Goal: Information Seeking & Learning: Check status

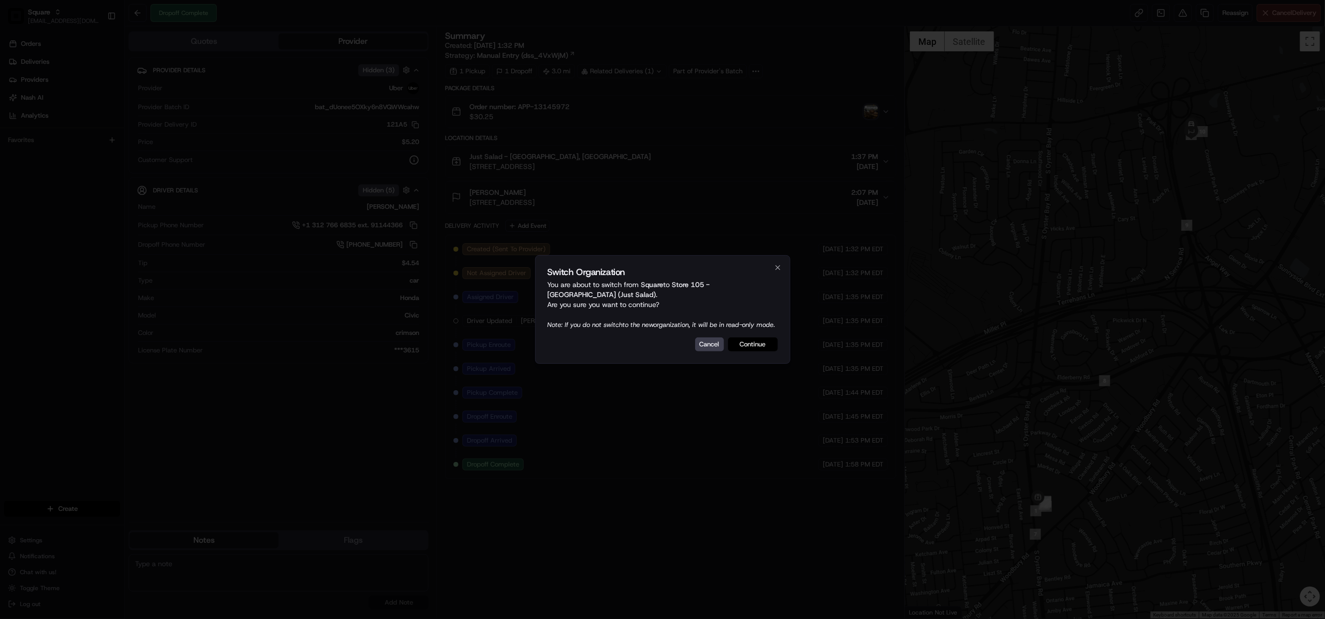
click at [752, 348] on button "Continue" at bounding box center [753, 344] width 50 height 14
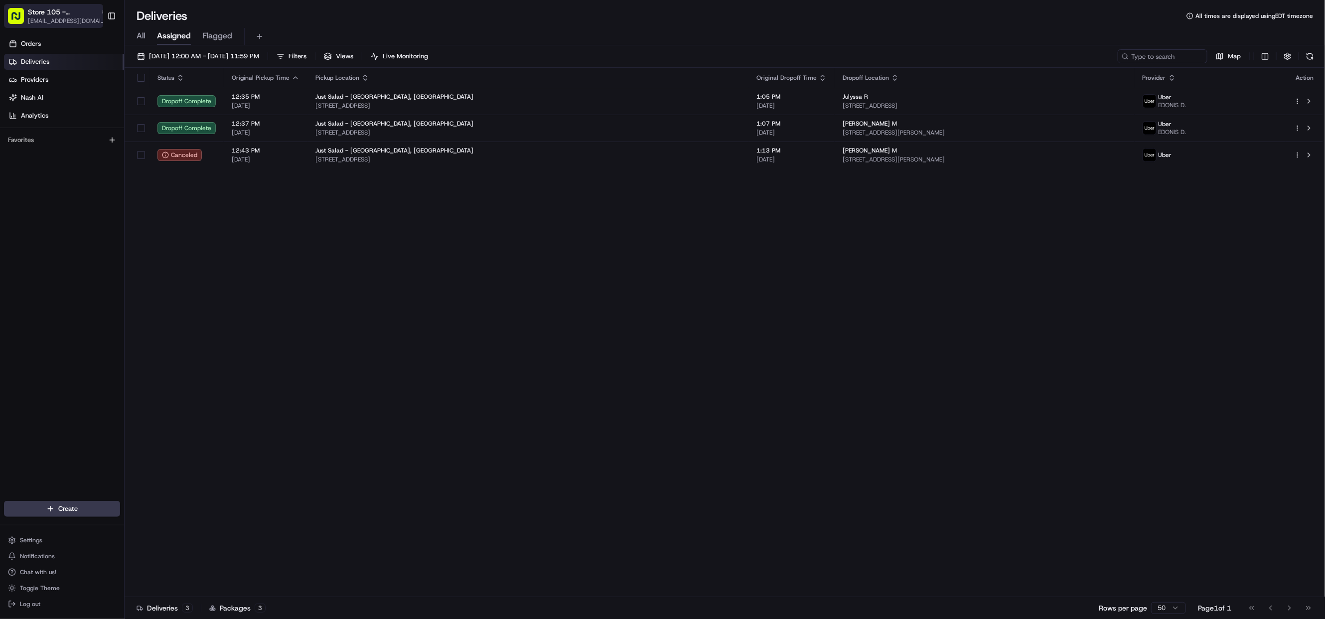
click at [53, 9] on span "Store 105 - [GEOGRAPHIC_DATA] (Just Salad)" at bounding box center [62, 12] width 69 height 10
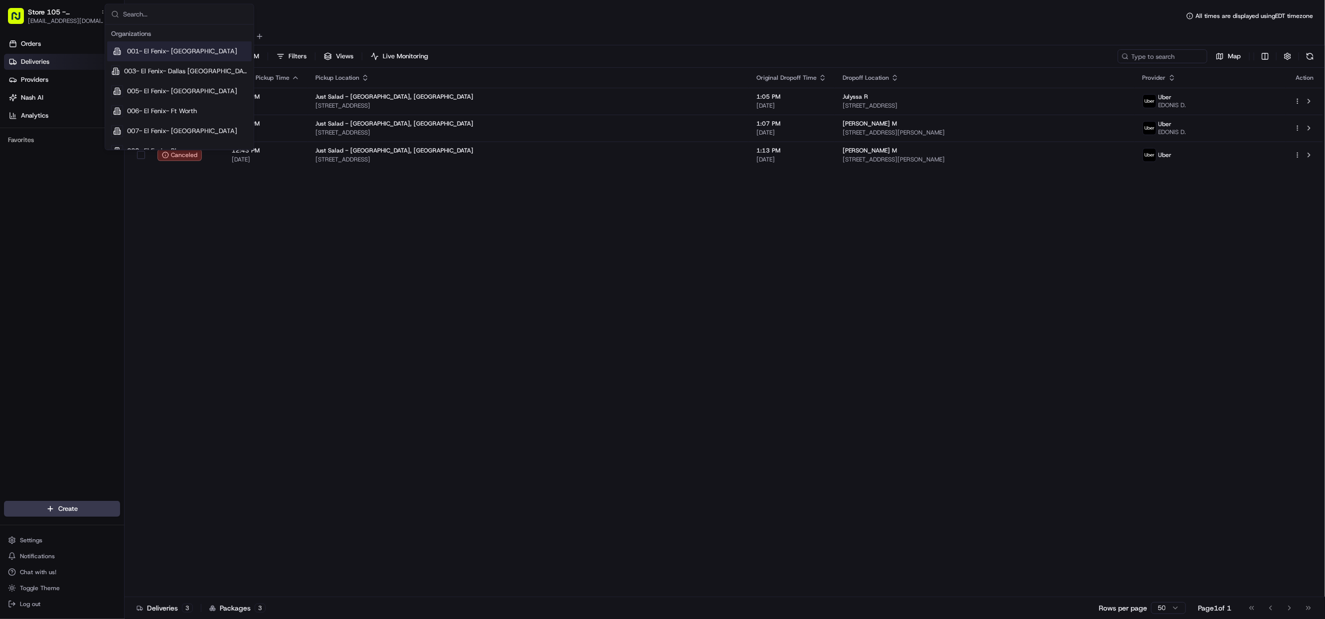
click at [166, 14] on input "text" at bounding box center [185, 14] width 125 height 20
type input "cava - sandy"
click at [184, 48] on span "Cava - [PERSON_NAME][GEOGRAPHIC_DATA]" at bounding box center [187, 51] width 122 height 9
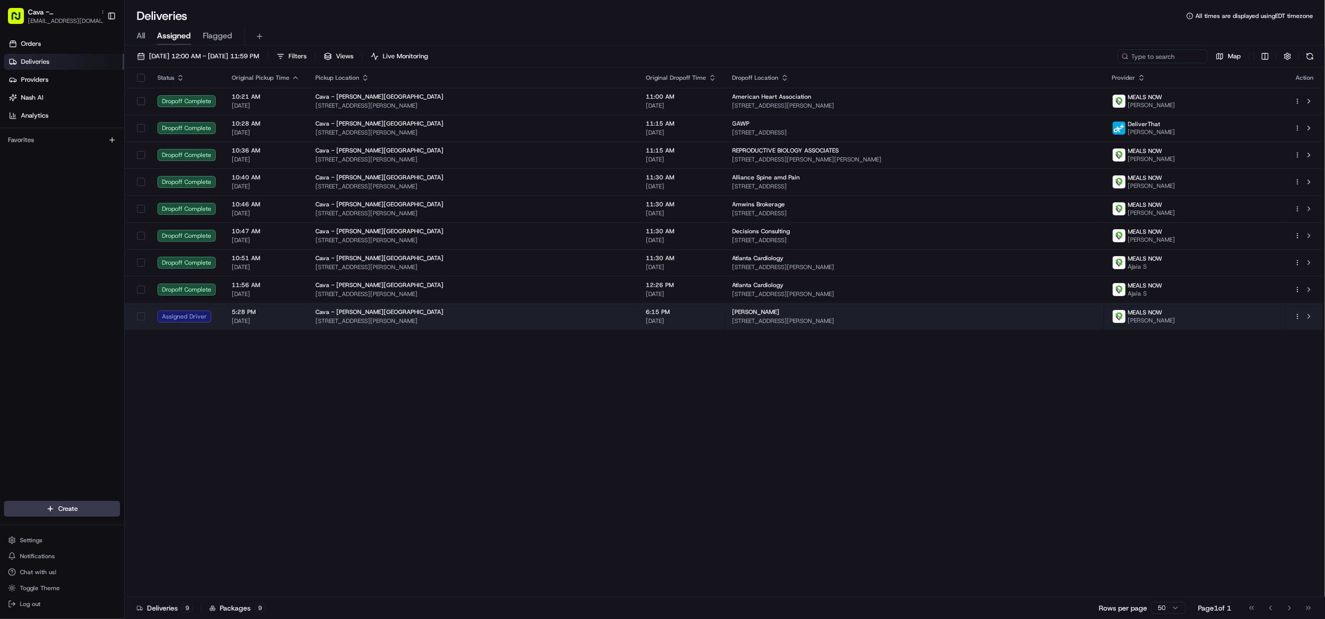
click at [787, 318] on span "[STREET_ADDRESS][PERSON_NAME]" at bounding box center [914, 321] width 364 height 8
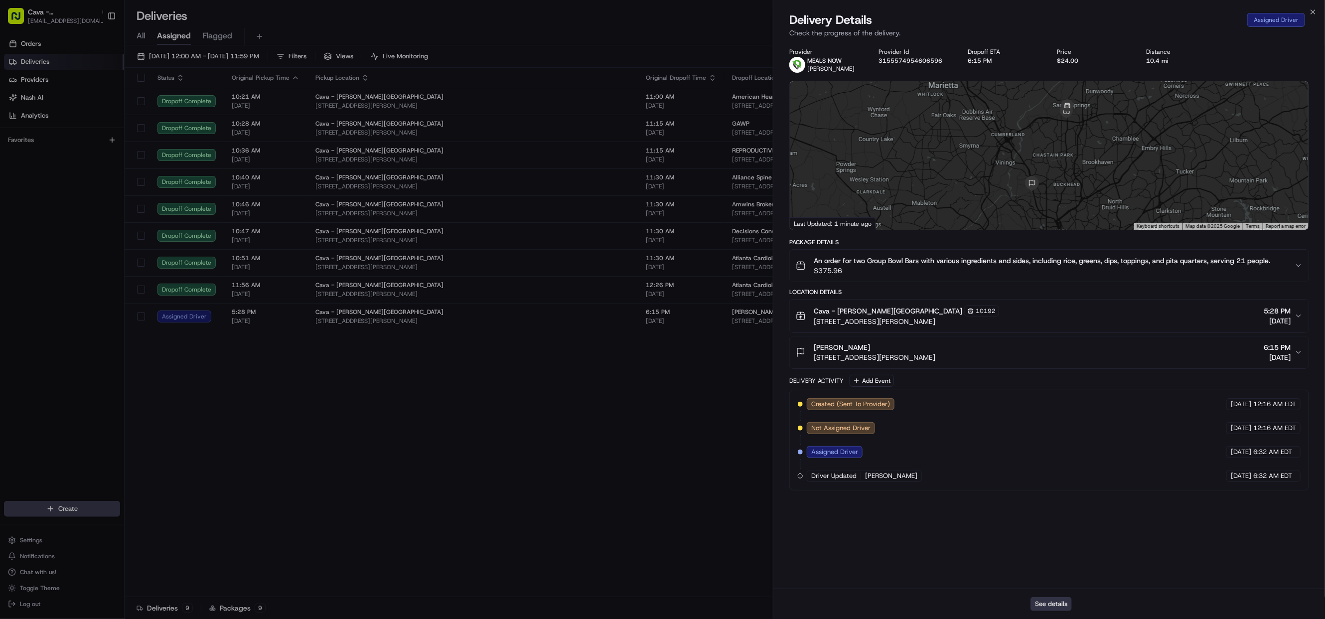
click at [1039, 603] on button "See details" at bounding box center [1050, 604] width 41 height 14
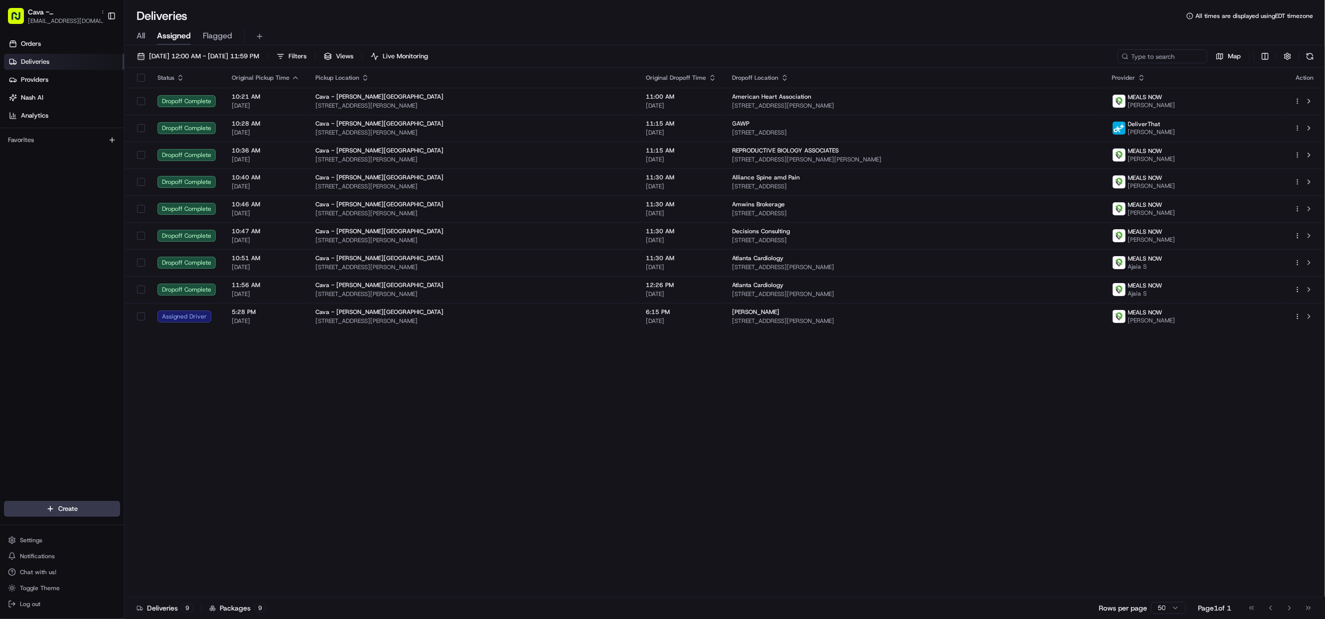
click at [51, 18] on span "[EMAIL_ADDRESS][DOMAIN_NAME]" at bounding box center [68, 21] width 80 height 8
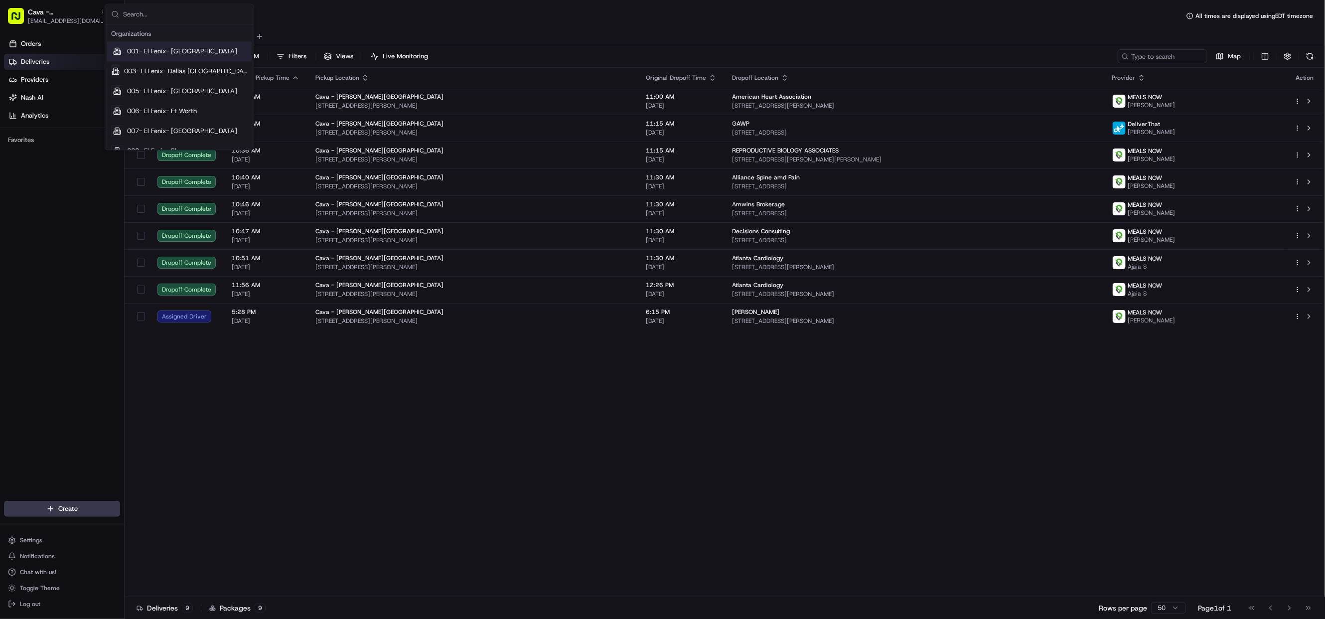
click at [143, 15] on input "text" at bounding box center [185, 14] width 125 height 20
type input "square"
click at [149, 86] on div "Square" at bounding box center [179, 82] width 145 height 20
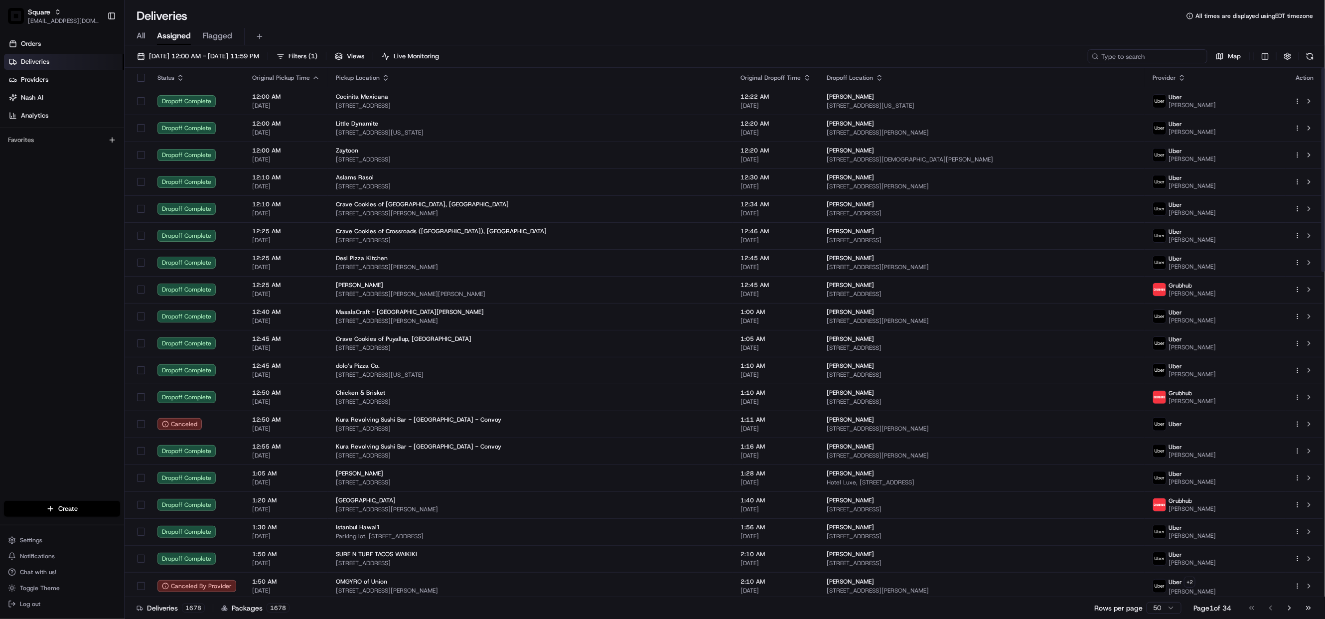
click at [1152, 55] on input at bounding box center [1148, 56] width 120 height 14
paste input "4799797"
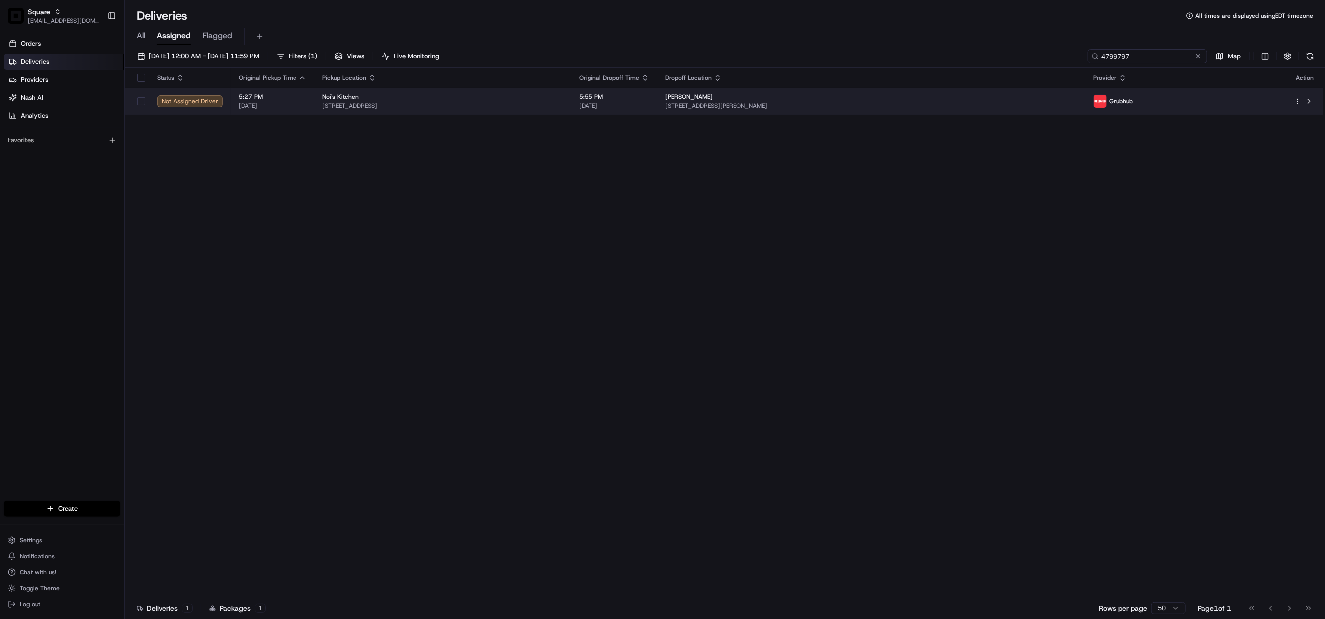
type input "4799797"
click at [571, 104] on td "Noi's Kitchen 2922 Duke St, Alexandria, VA 22314, USA" at bounding box center [442, 101] width 257 height 27
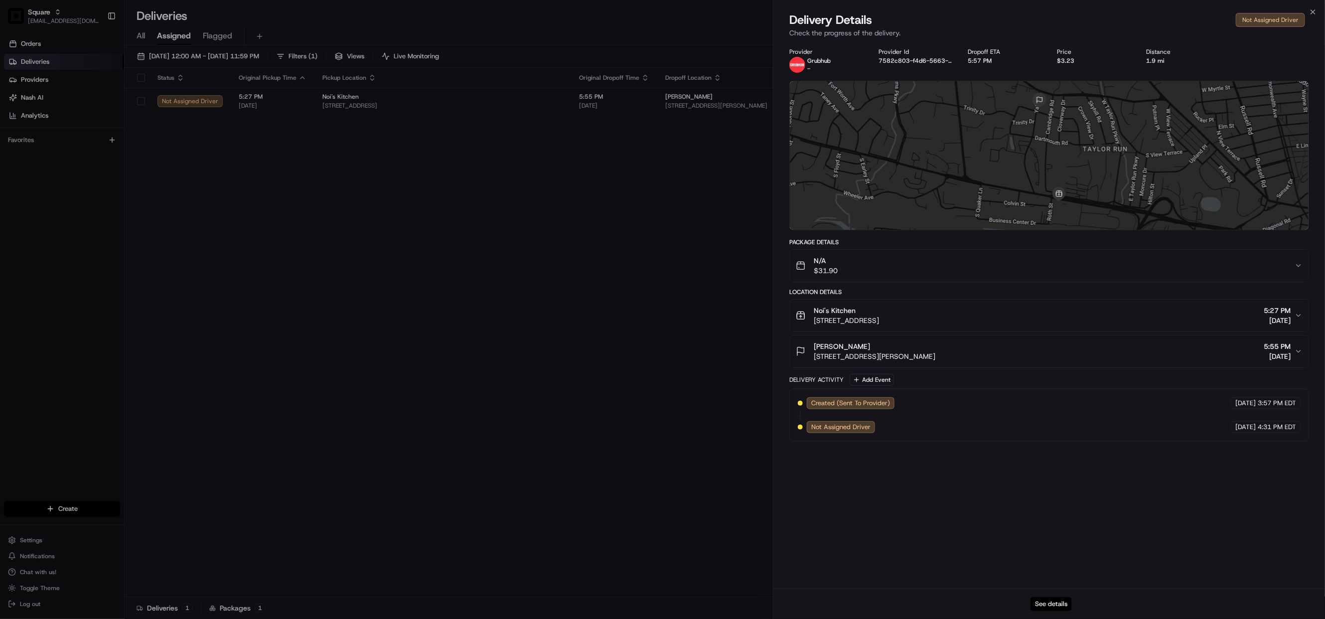
click at [1054, 598] on button "See details" at bounding box center [1050, 604] width 41 height 14
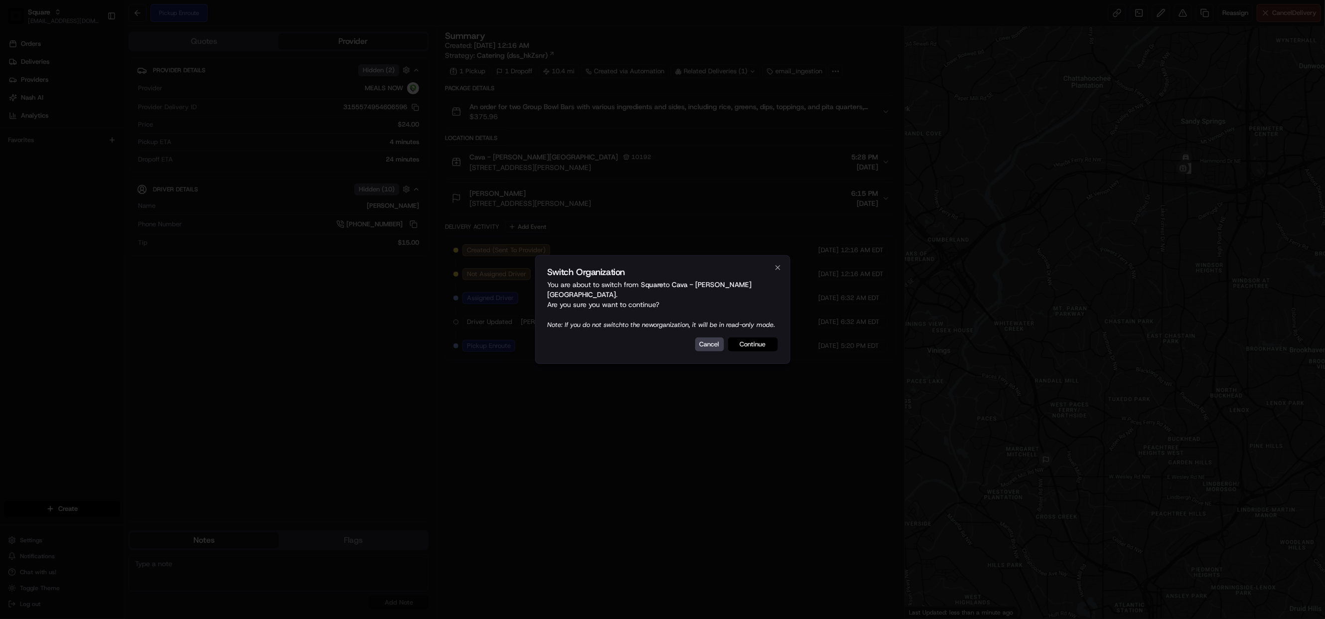
click at [755, 346] on button "Continue" at bounding box center [753, 344] width 50 height 14
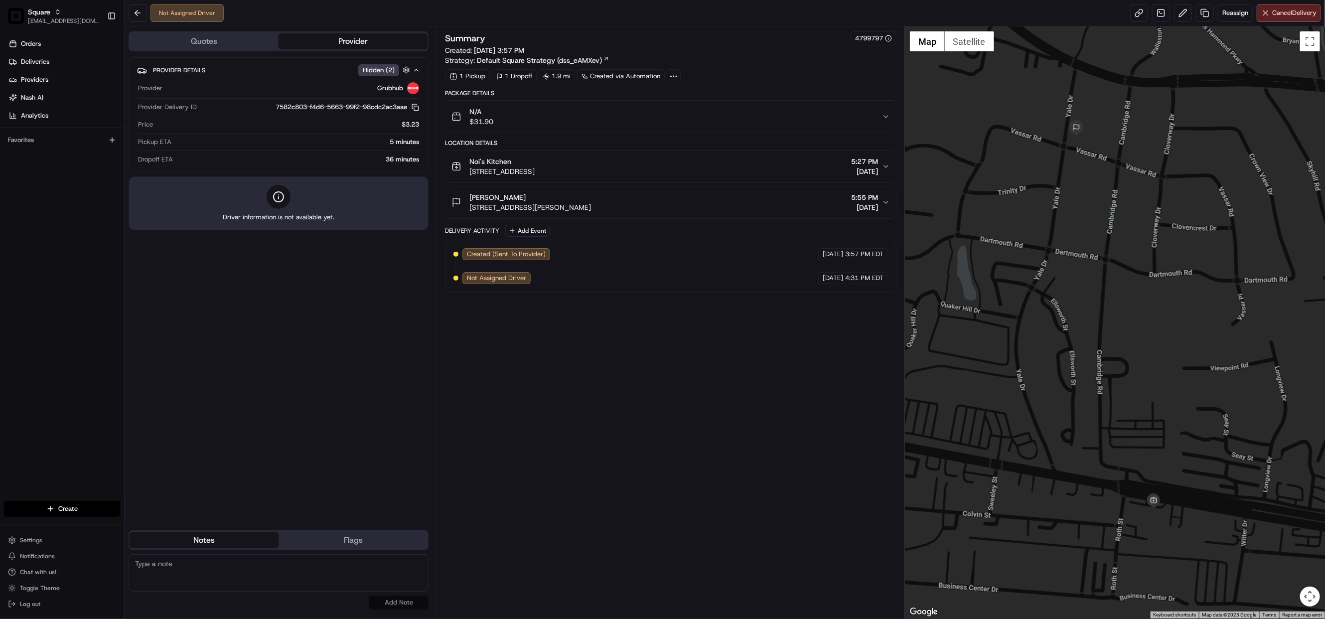
drag, startPoint x: 199, startPoint y: 567, endPoint x: 247, endPoint y: 574, distance: 48.3
click at [199, 567] on textarea at bounding box center [279, 572] width 300 height 37
paste textarea "Chat/Caller Information: Merchant Reason for Call:"
type textarea "Chat/Caller Information: Merchant Reason for Call: get contact details of the d…"
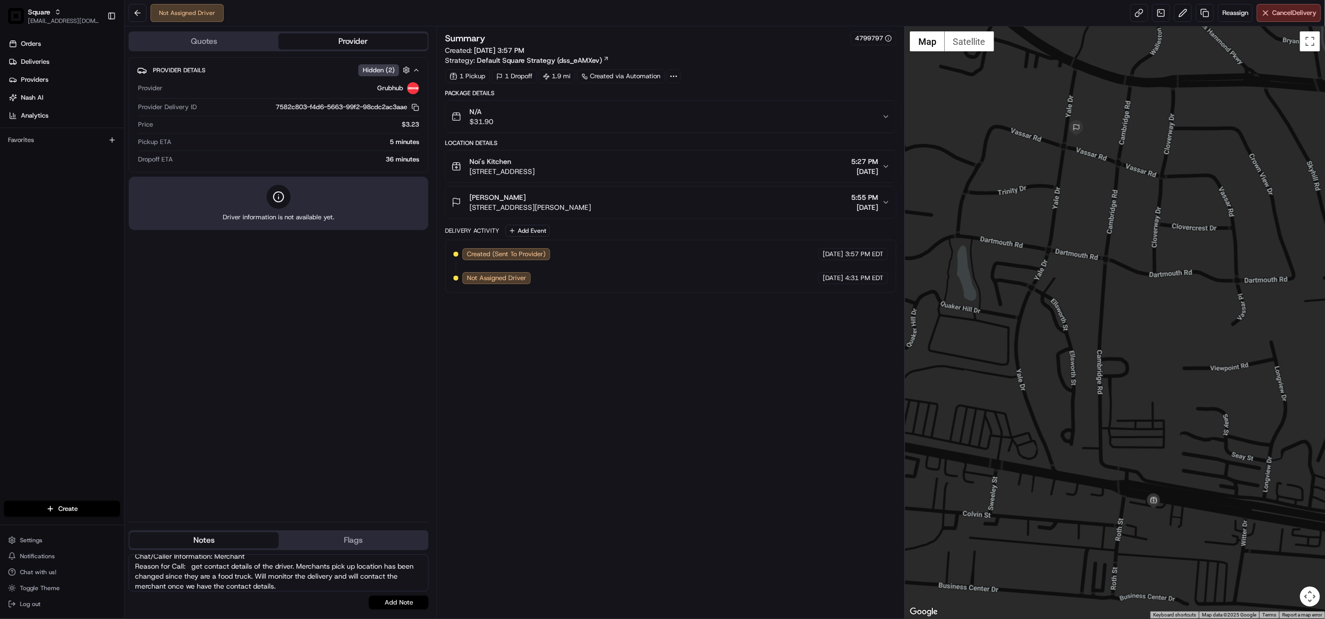
click at [402, 603] on button "Add Note" at bounding box center [399, 602] width 60 height 14
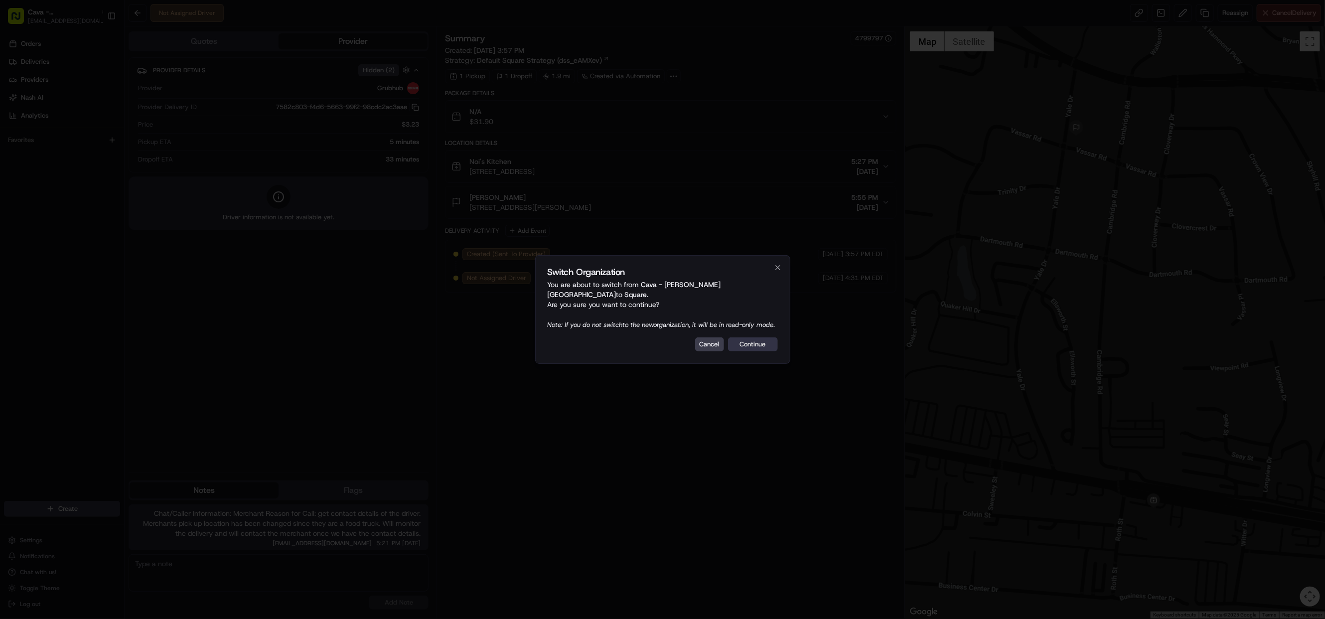
click at [756, 348] on button "Continue" at bounding box center [753, 344] width 50 height 14
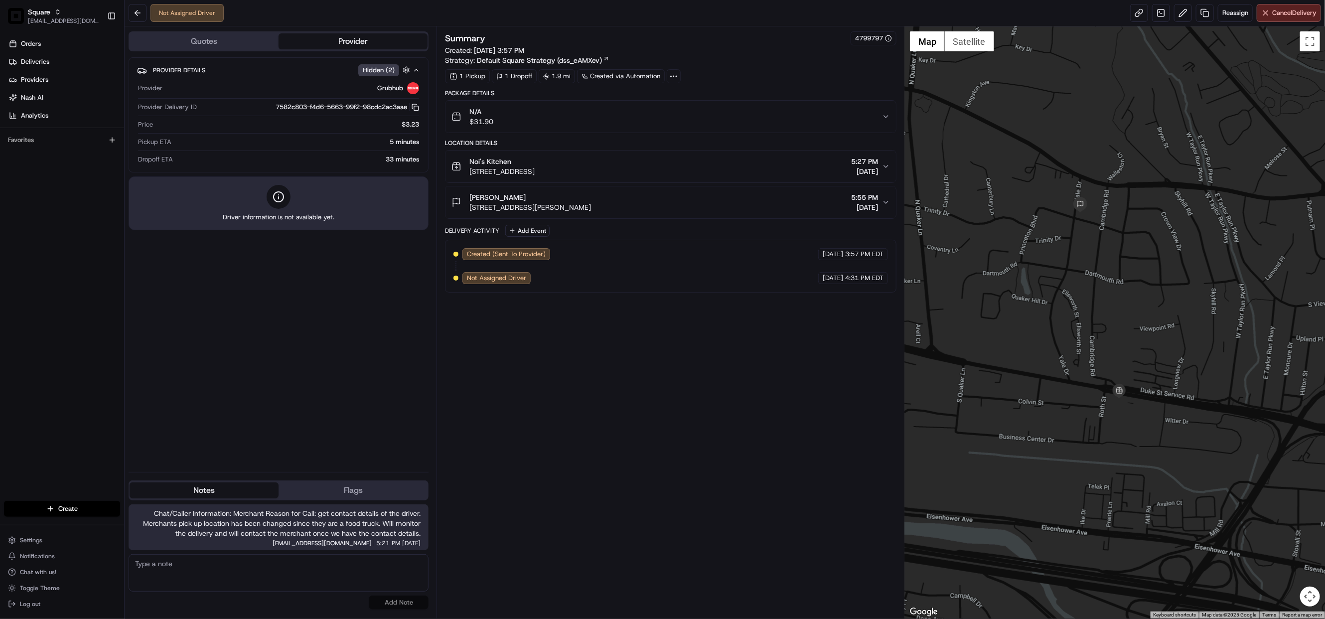
drag, startPoint x: 1036, startPoint y: 434, endPoint x: 1190, endPoint y: 434, distance: 153.5
click at [1190, 434] on div at bounding box center [1115, 322] width 420 height 592
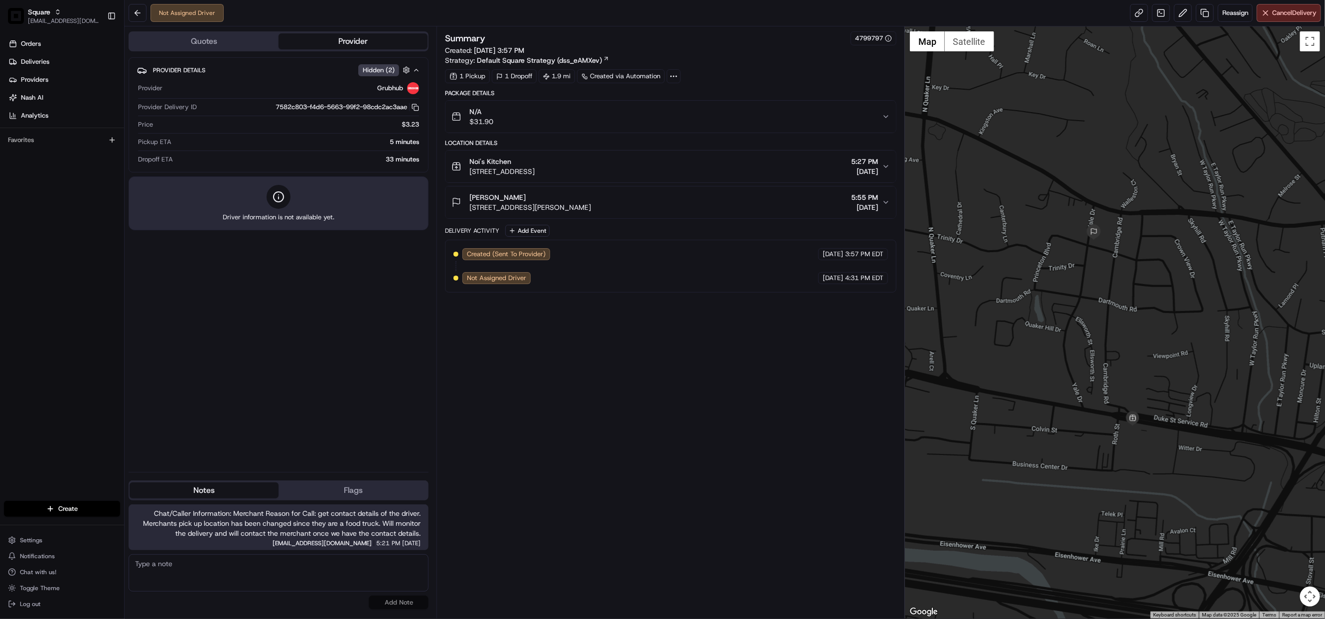
drag, startPoint x: 1030, startPoint y: 419, endPoint x: 1046, endPoint y: 447, distance: 32.8
click at [1046, 447] on div at bounding box center [1115, 322] width 420 height 592
click at [189, 38] on button "Quotes" at bounding box center [204, 41] width 149 height 16
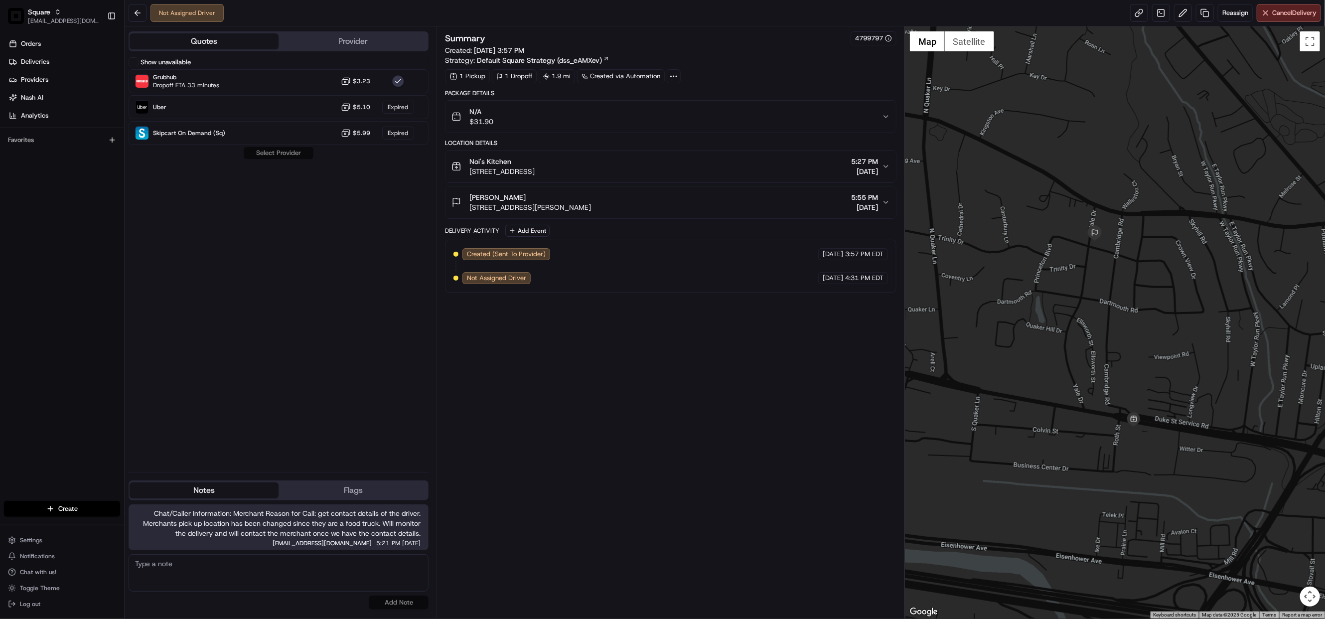
click at [362, 47] on button "Provider" at bounding box center [353, 41] width 149 height 16
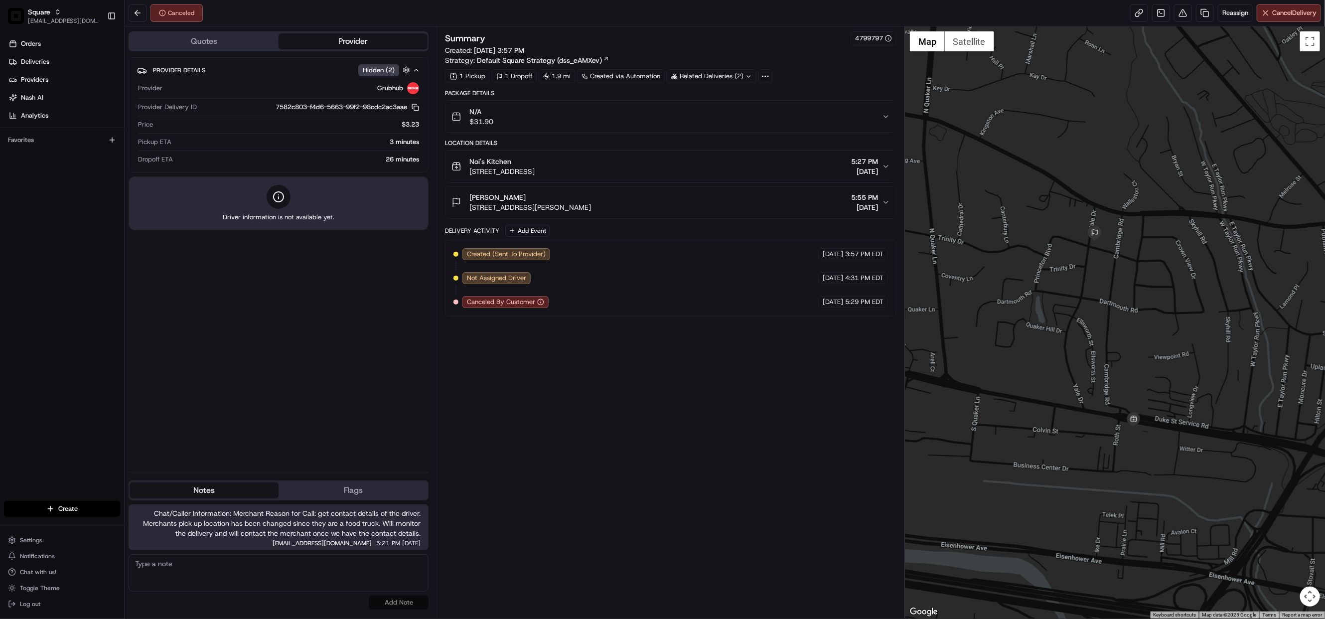
click at [513, 379] on div "Summary 4799797 Created: [DATE] 3:57 PM Strategy: Default Square Strategy (dss_…" at bounding box center [670, 322] width 451 height 582
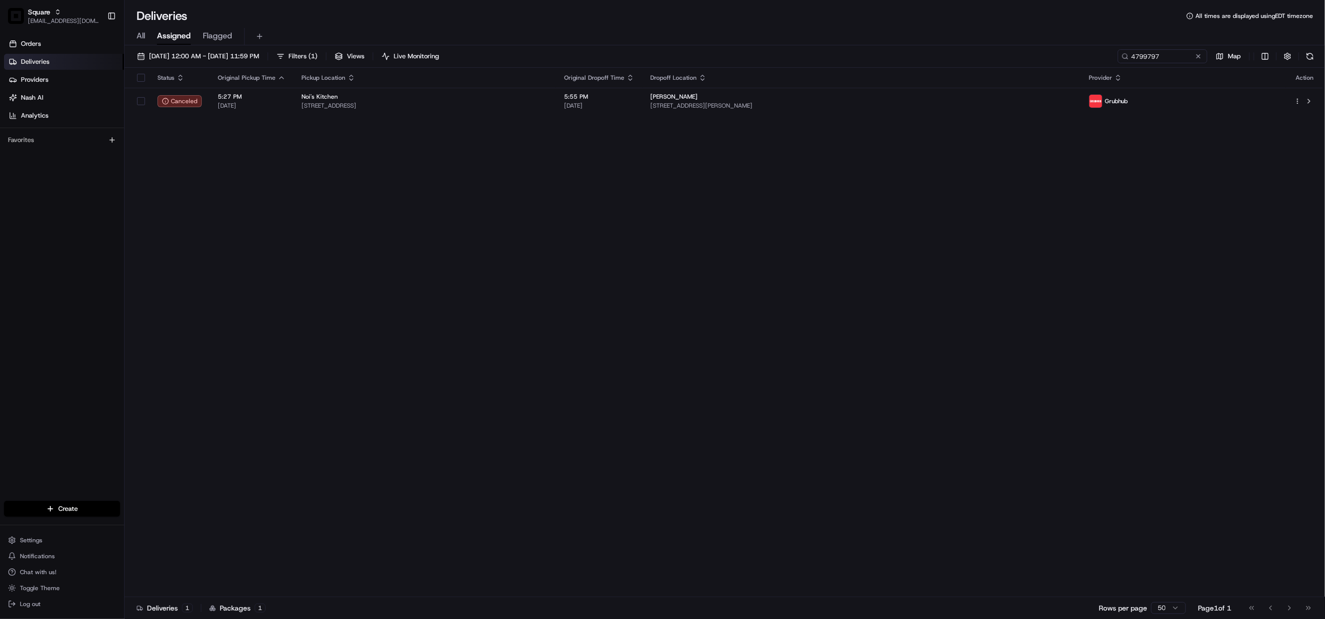
click at [389, 186] on div "Status Original Pickup Time Pickup Location Original Dropoff Time Dropoff Locat…" at bounding box center [724, 332] width 1198 height 529
click at [1142, 60] on input "4799797" at bounding box center [1148, 56] width 120 height 14
paste input "7247911"
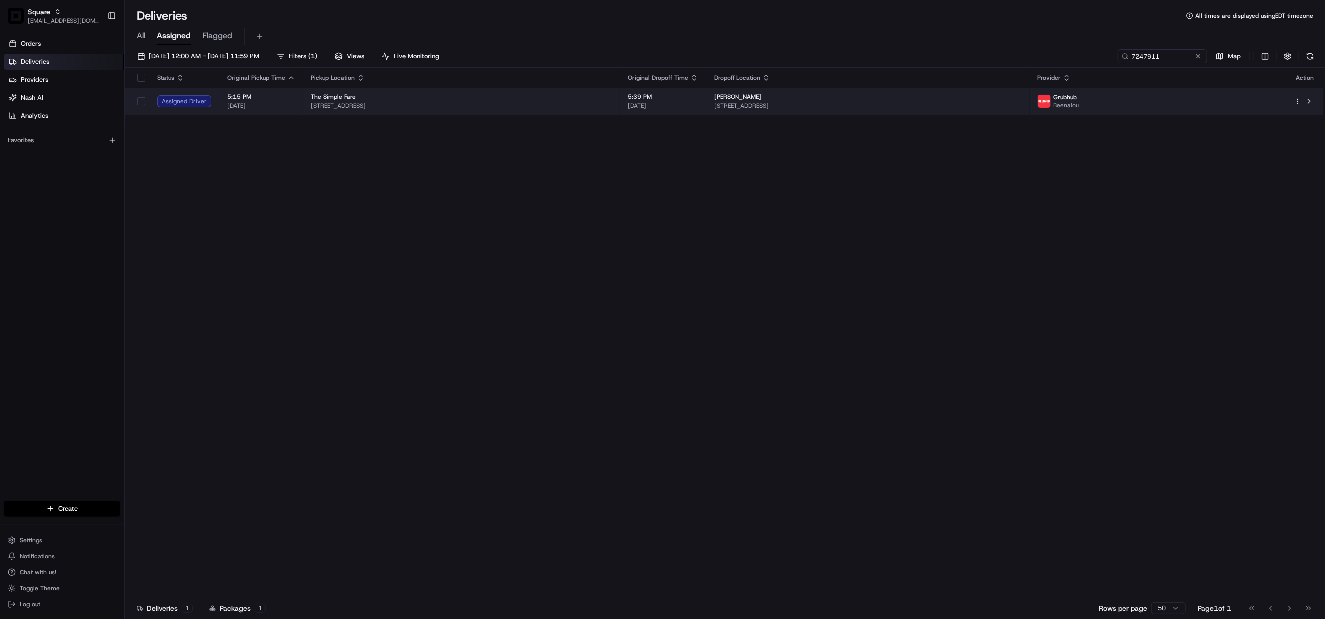
click at [600, 109] on span "35 Main St, Millburn, NJ 07041, USA" at bounding box center [461, 106] width 301 height 8
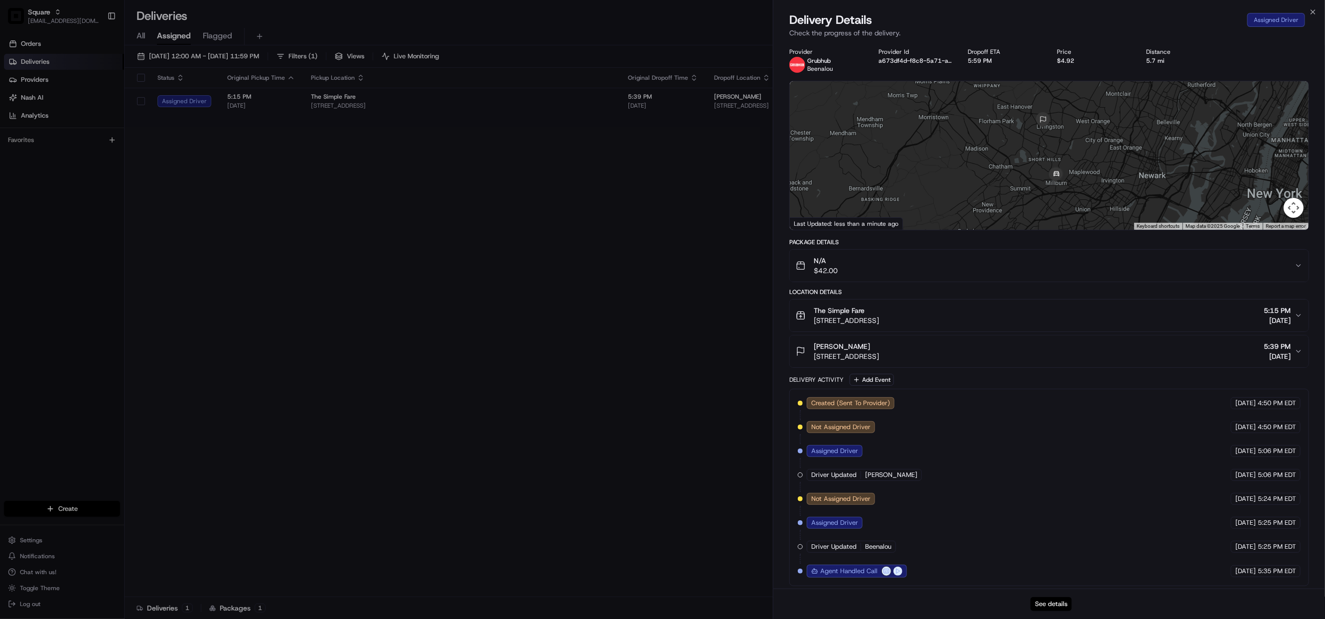
click at [1048, 601] on button "See details" at bounding box center [1050, 604] width 41 height 14
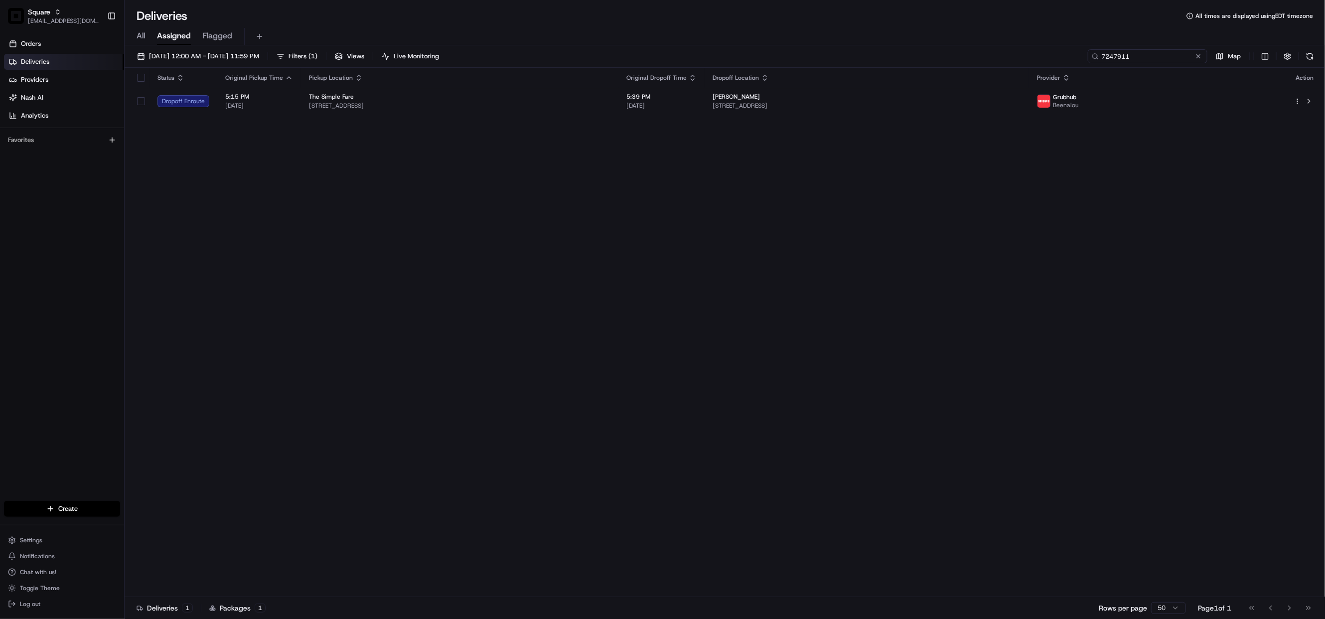
click at [1133, 55] on input "7247911" at bounding box center [1148, 56] width 120 height 14
paste input "4799797"
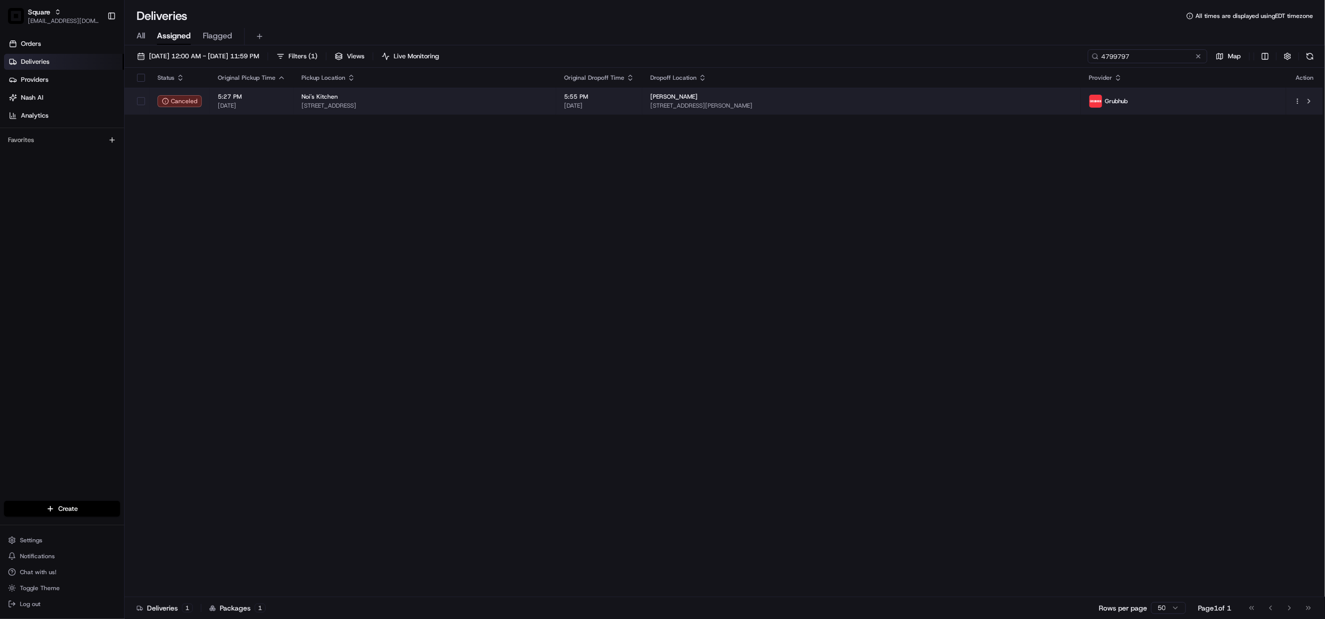
type input "4799797"
click at [805, 96] on div "[PERSON_NAME]" at bounding box center [861, 97] width 423 height 8
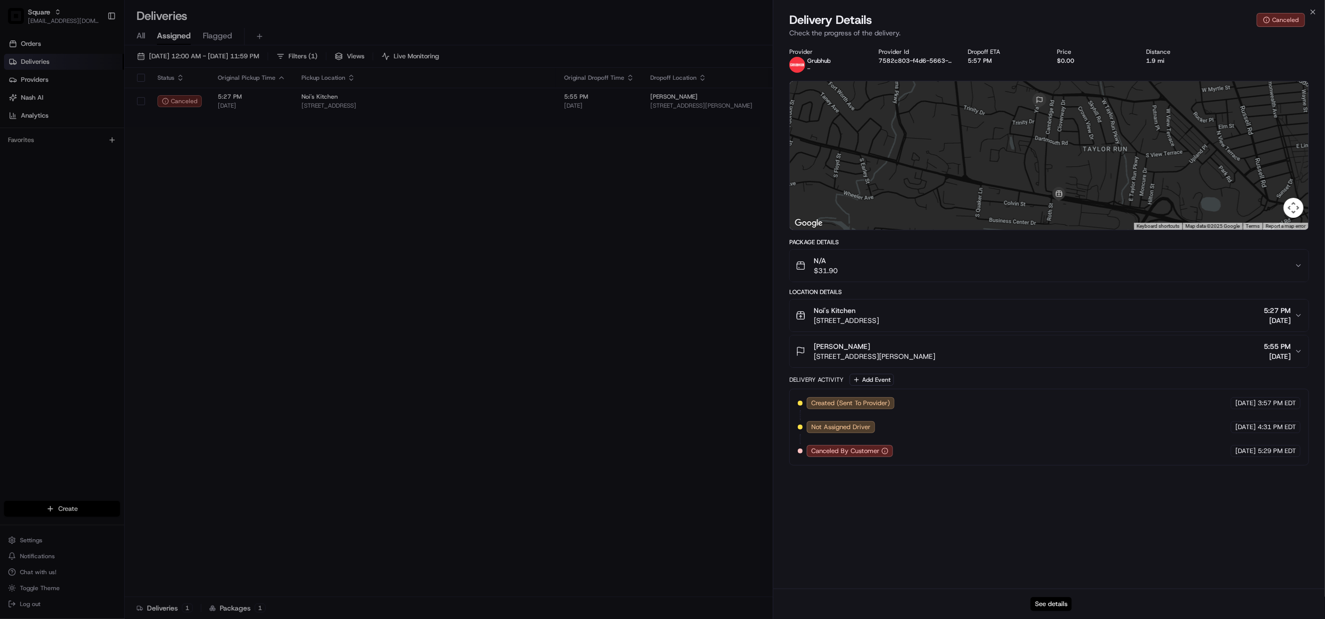
click at [1044, 601] on button "See details" at bounding box center [1050, 604] width 41 height 14
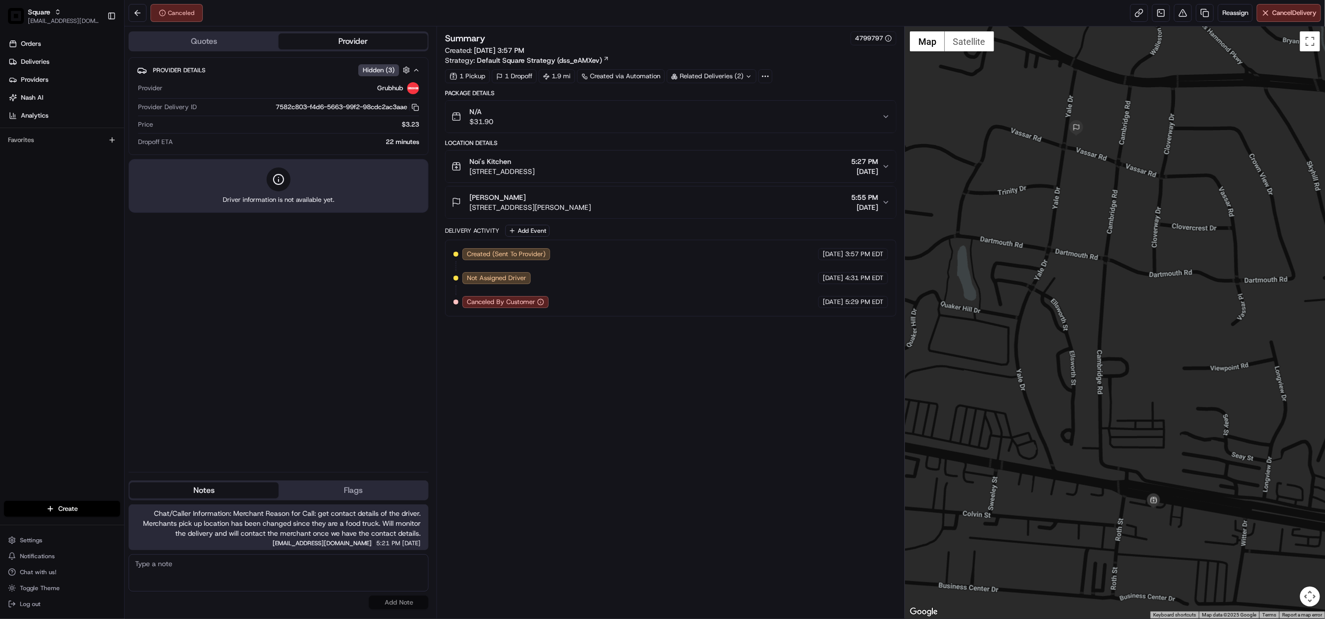
click at [749, 77] on icon at bounding box center [748, 76] width 6 height 6
click at [719, 423] on div "Summary 4799797 Created: 08/22/2025 3:57 PM Strategy: Default Square Strategy (…" at bounding box center [670, 322] width 451 height 582
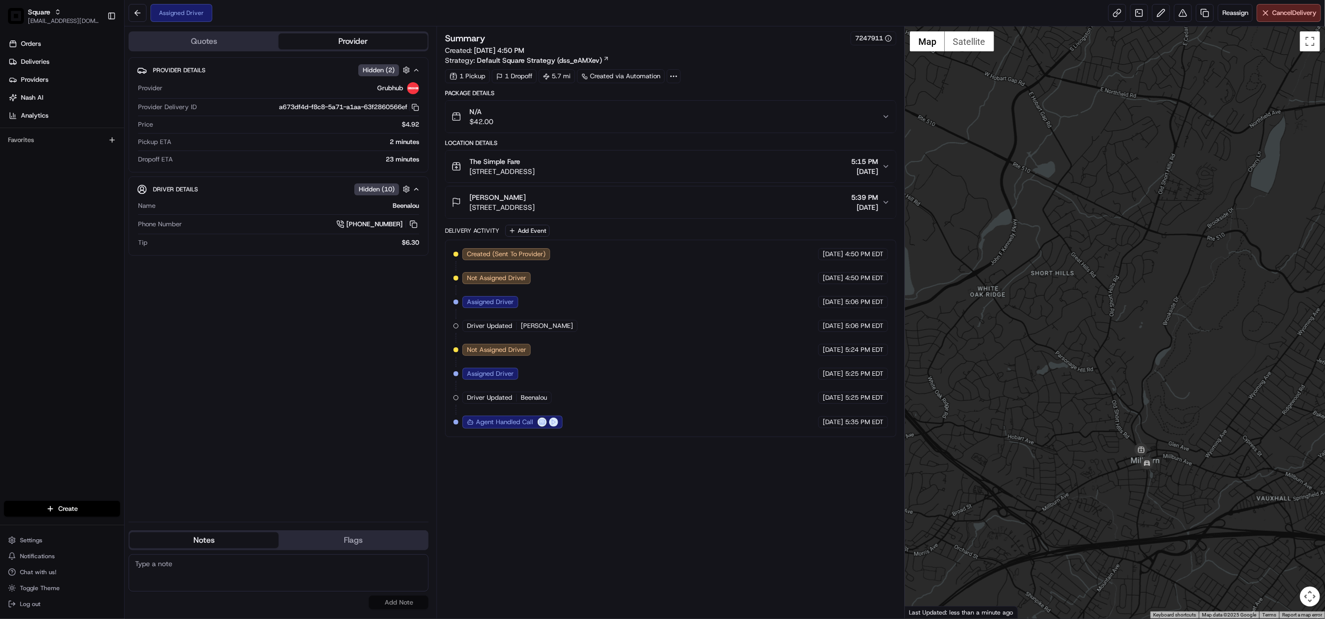
drag, startPoint x: 1156, startPoint y: 492, endPoint x: 1164, endPoint y: 430, distance: 62.9
click at [1164, 430] on div at bounding box center [1115, 322] width 420 height 592
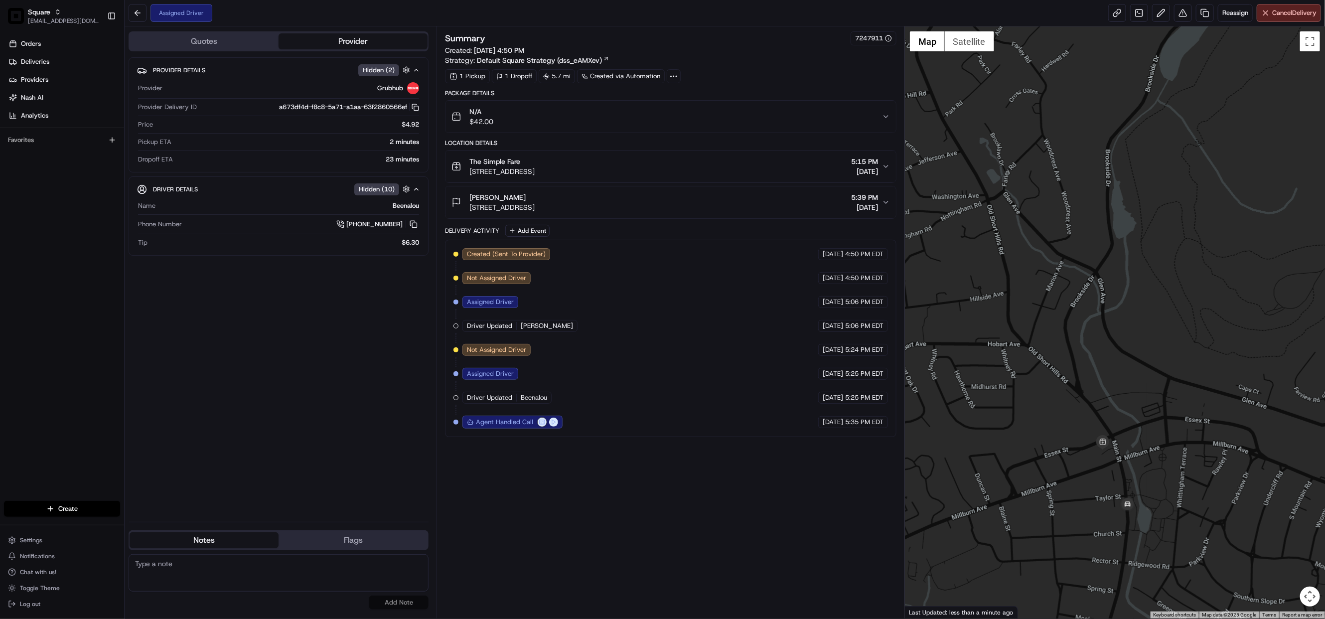
drag, startPoint x: 1123, startPoint y: 474, endPoint x: 1195, endPoint y: 378, distance: 119.9
click at [1195, 378] on div at bounding box center [1115, 322] width 420 height 592
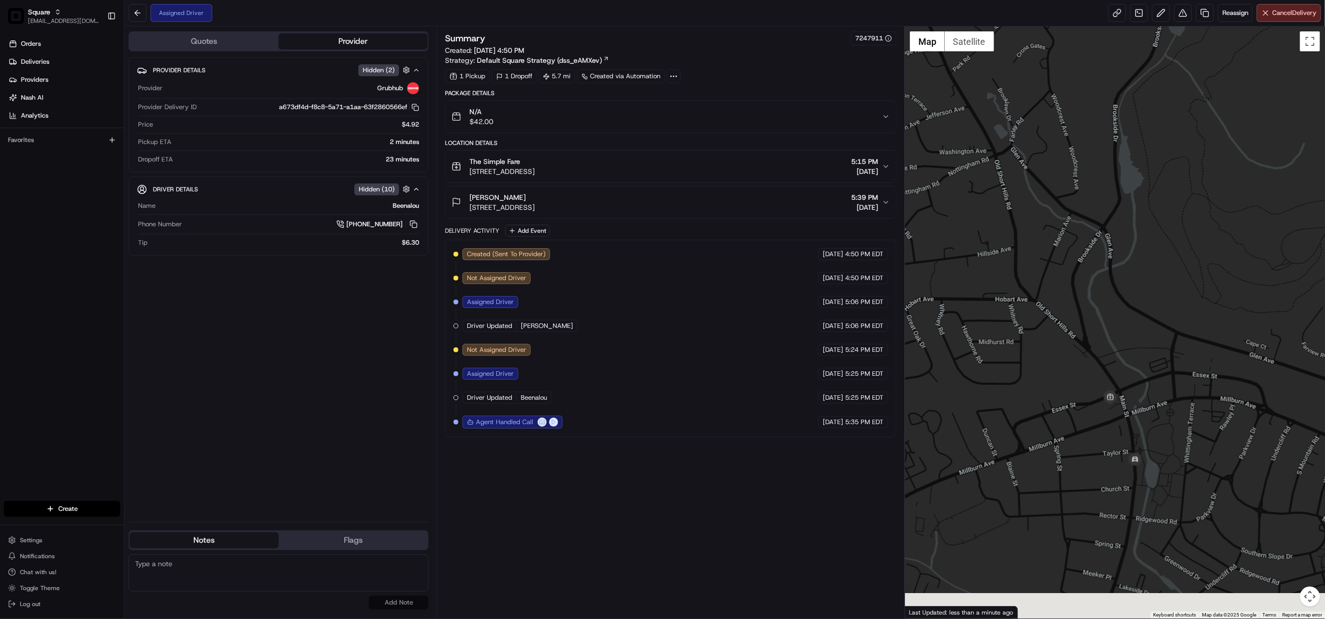
drag, startPoint x: 1122, startPoint y: 438, endPoint x: 1127, endPoint y: 374, distance: 64.5
click at [1127, 374] on div at bounding box center [1115, 322] width 420 height 592
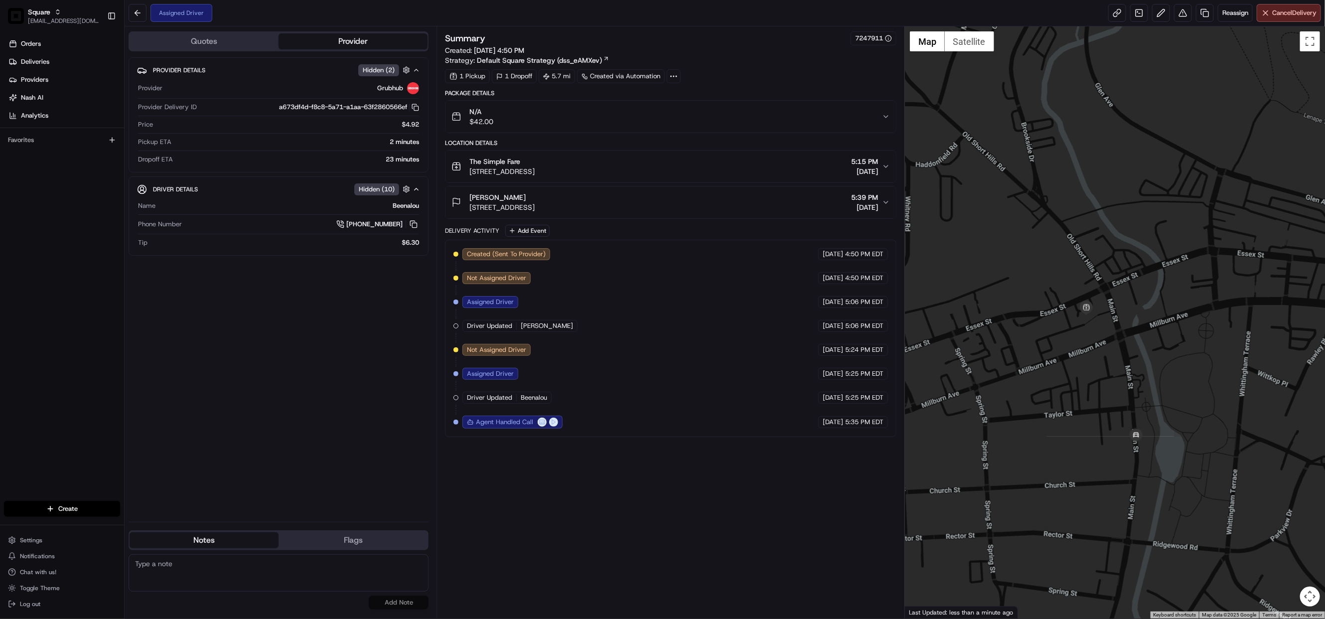
drag, startPoint x: 1125, startPoint y: 430, endPoint x: 1126, endPoint y: 386, distance: 43.4
click at [1126, 386] on div at bounding box center [1115, 322] width 420 height 592
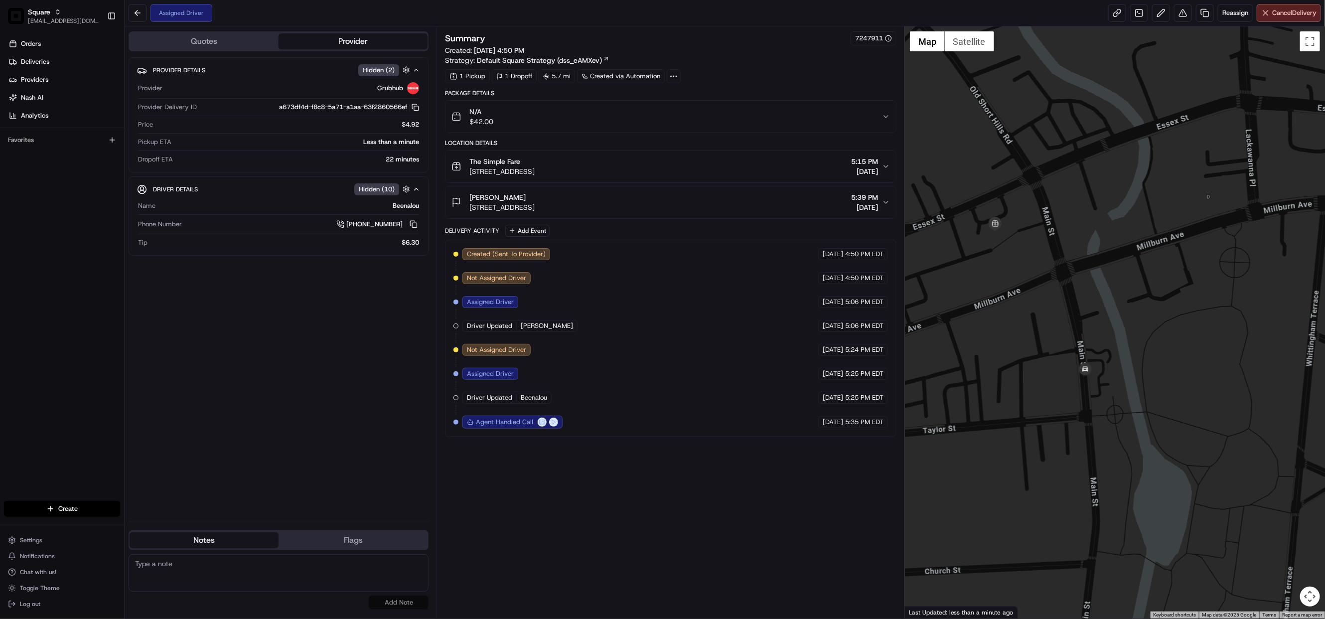
click at [248, 578] on textarea at bounding box center [279, 572] width 300 height 37
paste textarea "Chat/Caller Information: Merchant Reason for Call:"
click at [199, 578] on textarea "Chat/Caller Information: Merchant Reason for Call:" at bounding box center [279, 572] width 300 height 37
type textarea "Chat/Caller Information: Merchant Reason for Call: pick up ETA status. adv driv…"
click at [413, 609] on button "Add Note" at bounding box center [399, 602] width 60 height 14
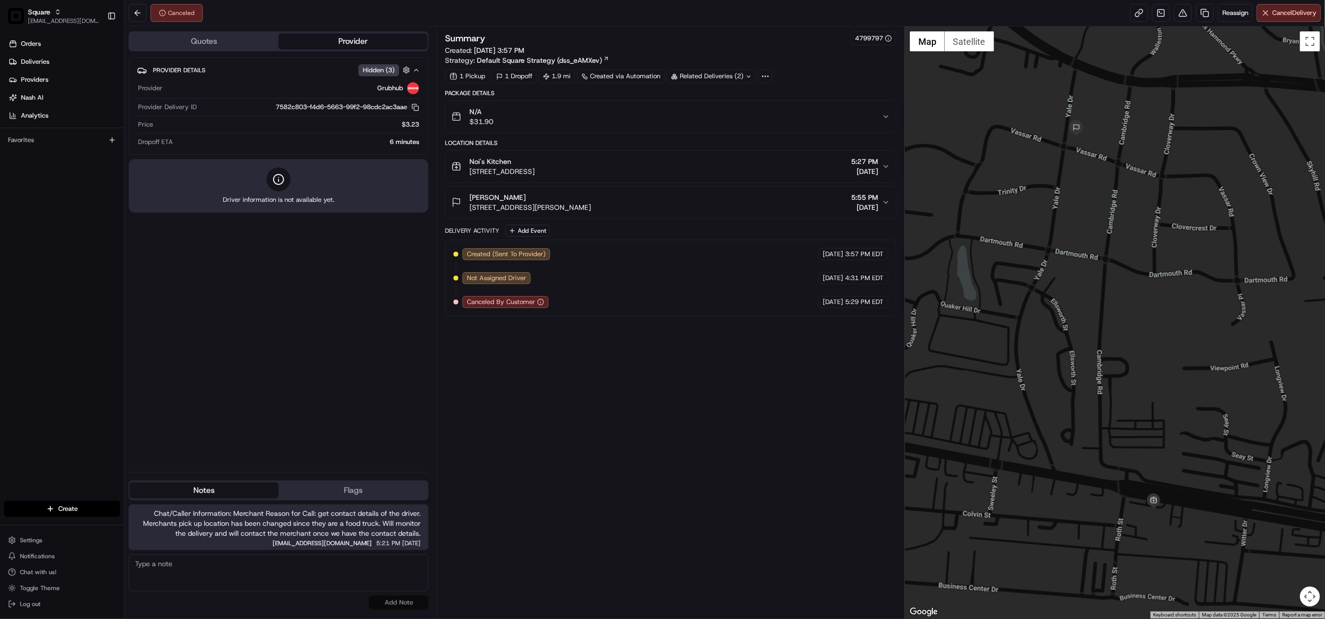
click at [748, 77] on icon at bounding box center [748, 76] width 6 height 6
click at [738, 99] on span "job_CQ3xVkfTn3dXHVNBNCXDh8" at bounding box center [735, 100] width 101 height 9
click at [743, 111] on span "job_jicRqDH5TFMGDGRSBrFecp" at bounding box center [733, 111] width 97 height 9
click at [320, 580] on textarea at bounding box center [279, 572] width 300 height 37
paste textarea "7381815"
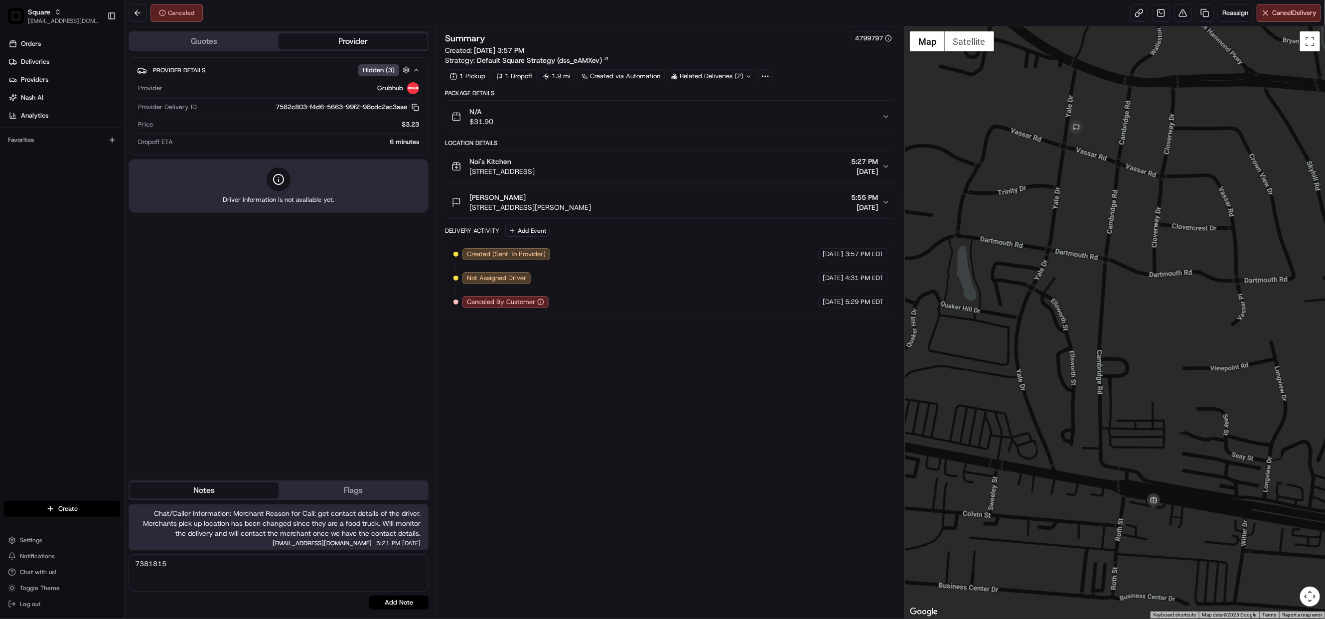
drag, startPoint x: 134, startPoint y: 564, endPoint x: 141, endPoint y: 568, distance: 8.0
click at [134, 564] on textarea "7381815" at bounding box center [279, 572] width 300 height 37
paste textarea "Chat/Caller Information: Merchant Reason for Call:"
click at [190, 573] on textarea "Chat/Caller Information: Merchant Reason for Call: 7381815" at bounding box center [279, 572] width 300 height 37
click at [296, 578] on textarea "Chat/Caller Information: Merchant Reason for Call: pick up ETA status. My colle…" at bounding box center [279, 572] width 300 height 37
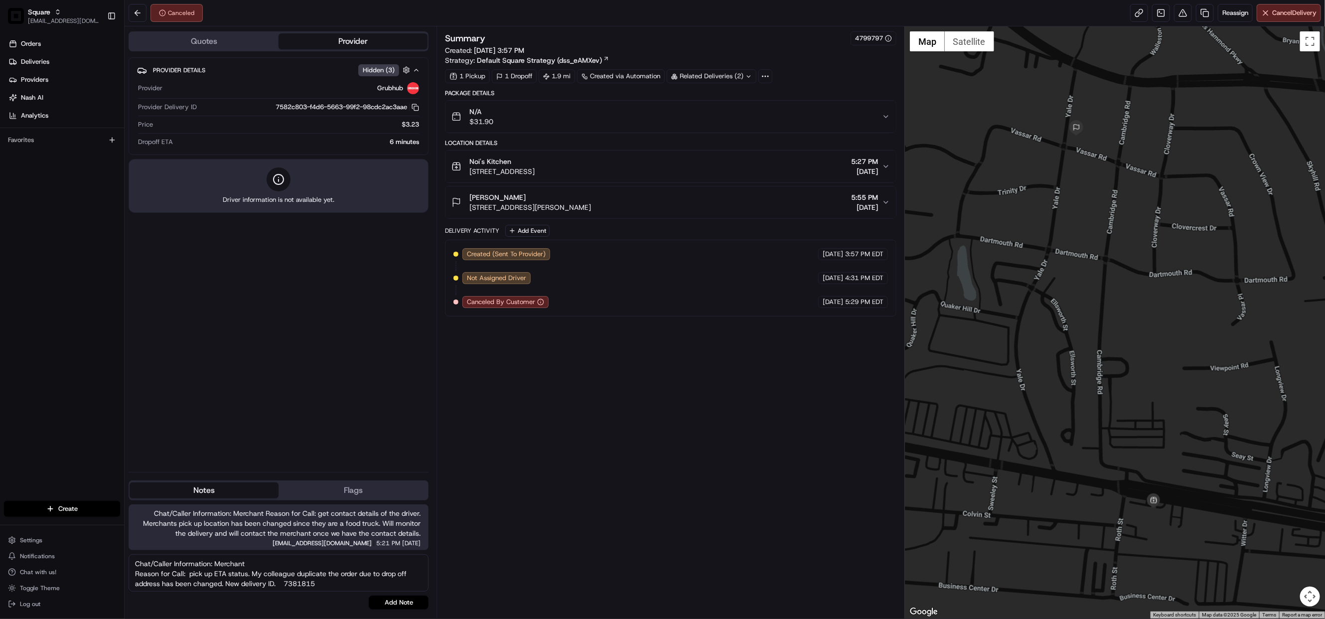
type textarea "Chat/Caller Information: Merchant Reason for Call: pick up ETA status. My colle…"
click at [392, 602] on button "Add Note" at bounding box center [399, 602] width 60 height 14
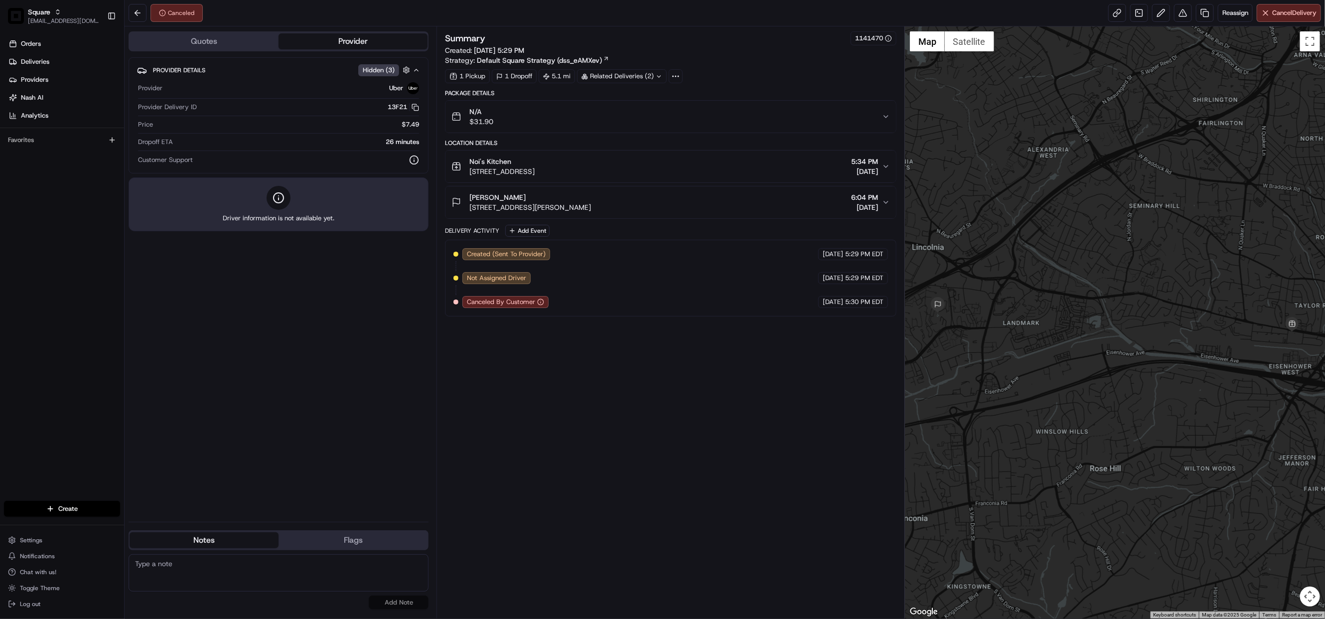
click at [658, 78] on icon at bounding box center [659, 76] width 6 height 6
click at [673, 119] on span "job_eW88mQP6cADnSebmpF8dnf" at bounding box center [650, 117] width 105 height 9
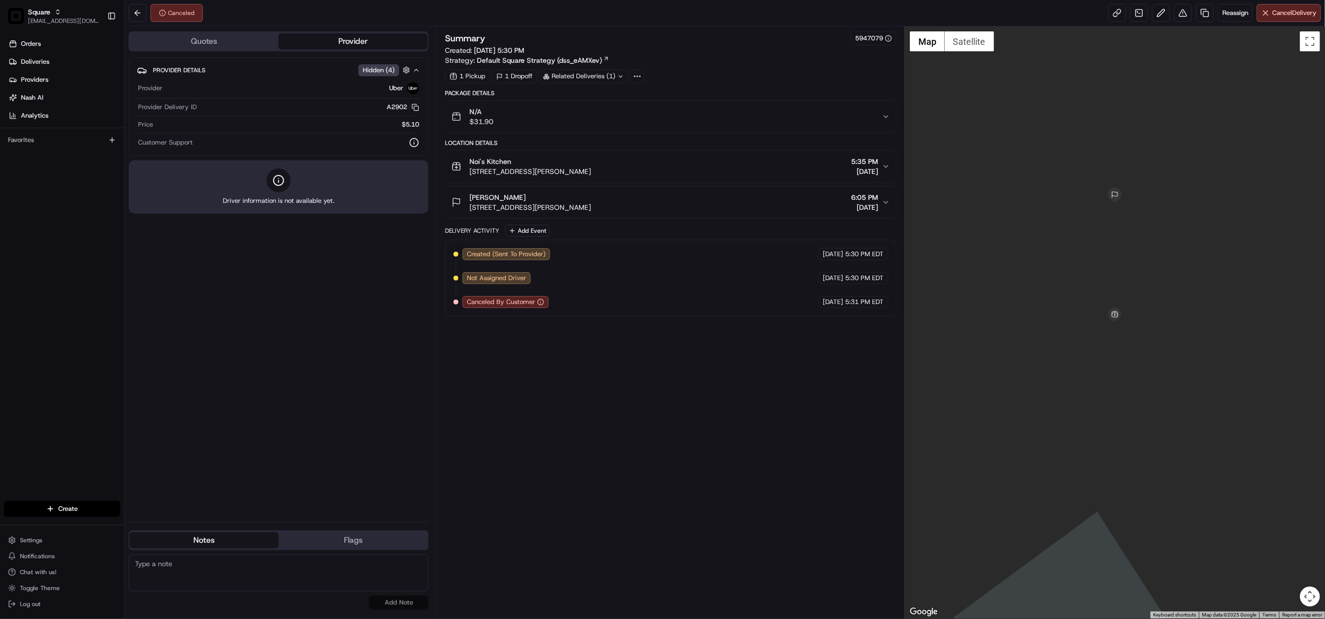
click at [619, 78] on icon at bounding box center [620, 76] width 6 height 6
click at [594, 99] on span "job_CQ3xVkfTn3dXHVNBNCXDh8" at bounding box center [611, 100] width 101 height 9
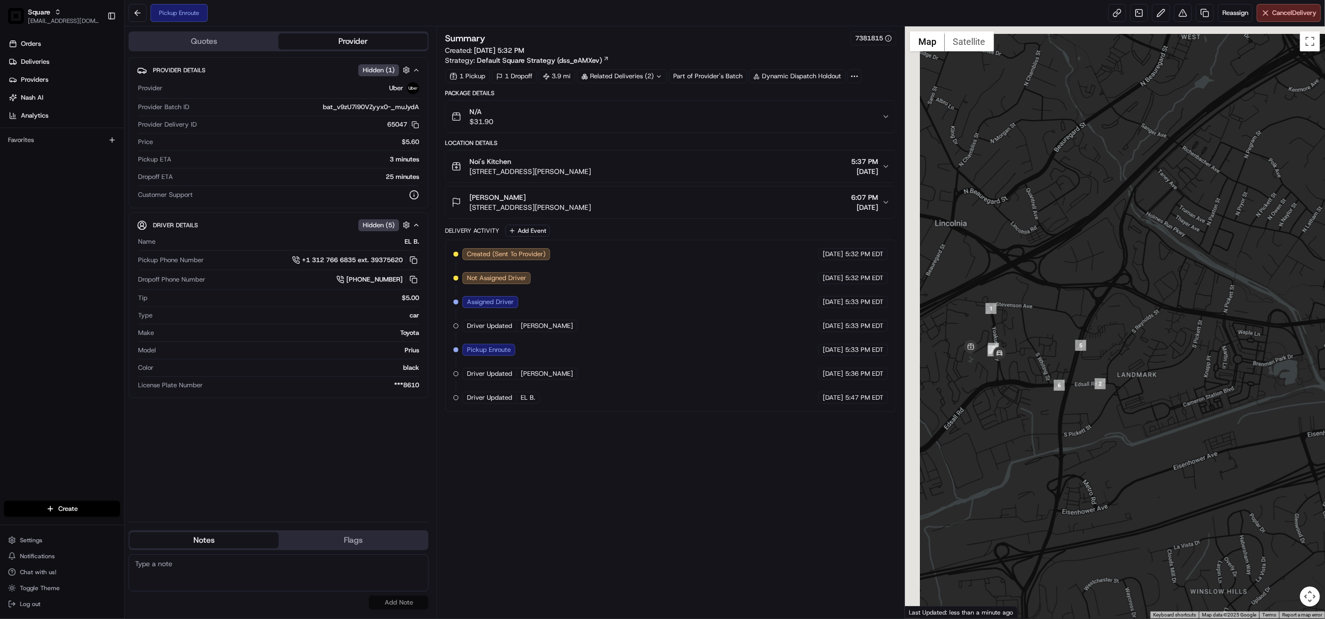
drag, startPoint x: 960, startPoint y: 339, endPoint x: 1027, endPoint y: 349, distance: 67.9
click at [1027, 349] on div at bounding box center [1115, 322] width 420 height 592
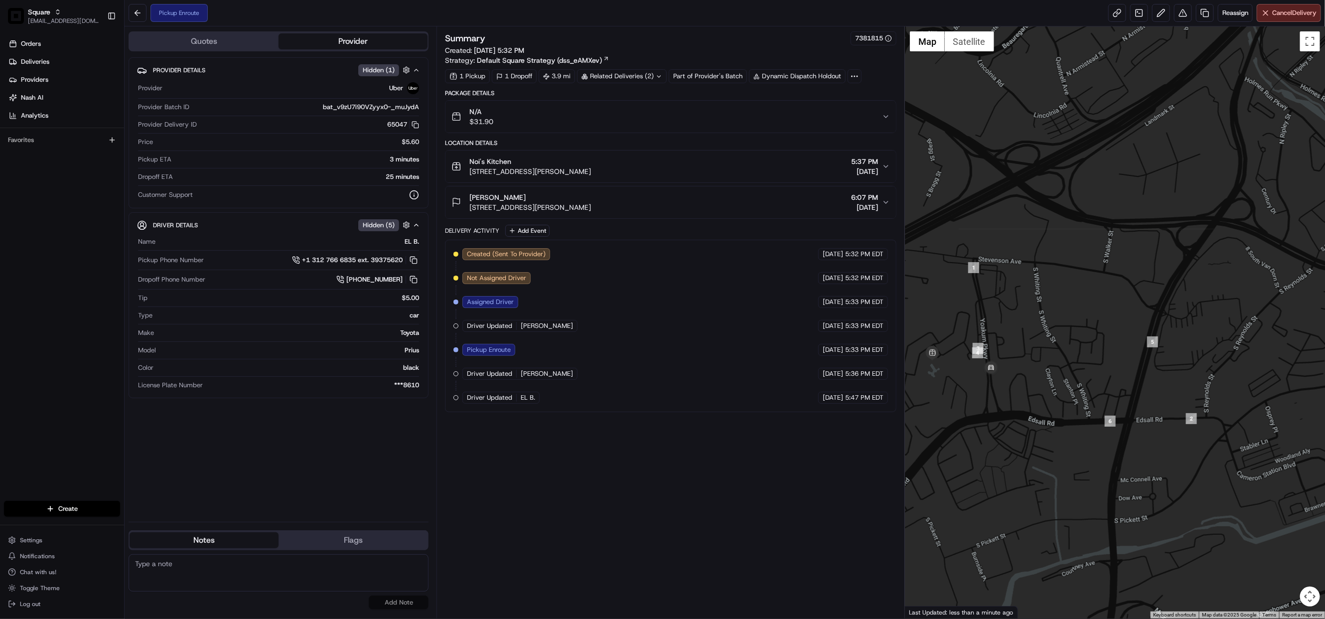
drag, startPoint x: 999, startPoint y: 362, endPoint x: 1002, endPoint y: 335, distance: 27.1
click at [1002, 335] on div at bounding box center [1115, 322] width 420 height 592
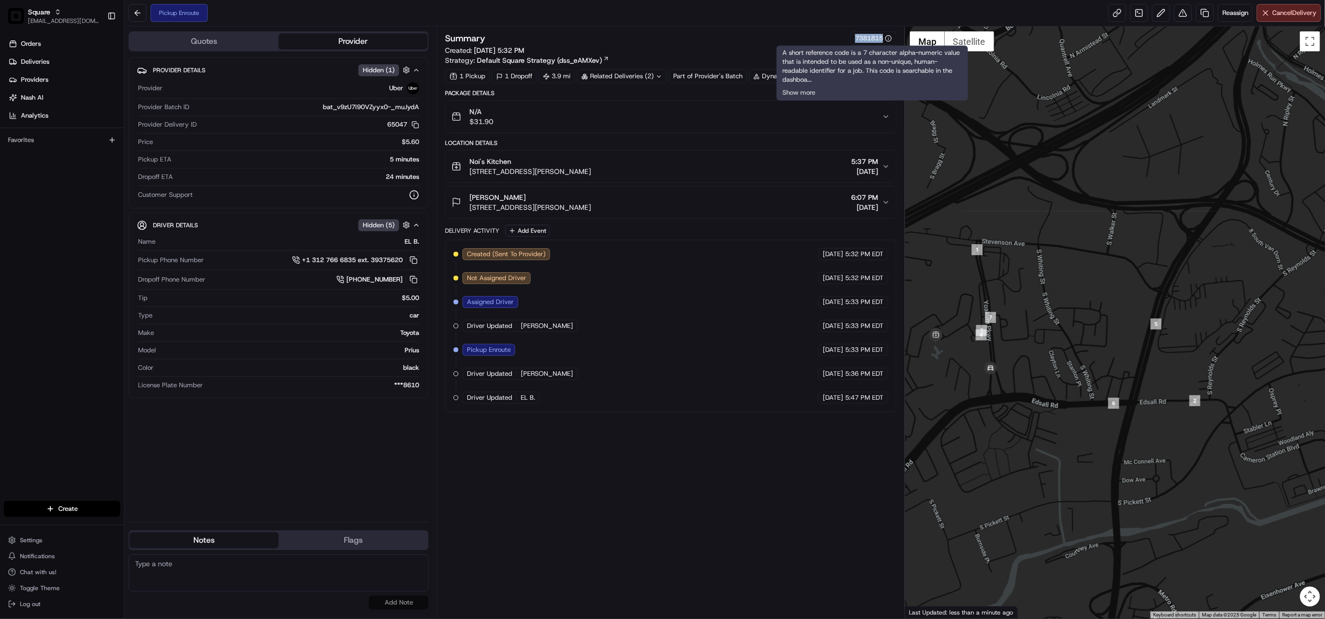
drag, startPoint x: 845, startPoint y: 38, endPoint x: 884, endPoint y: 37, distance: 39.4
click at [884, 37] on div "Summary 7381815" at bounding box center [670, 38] width 451 height 14
copy div "7381815"
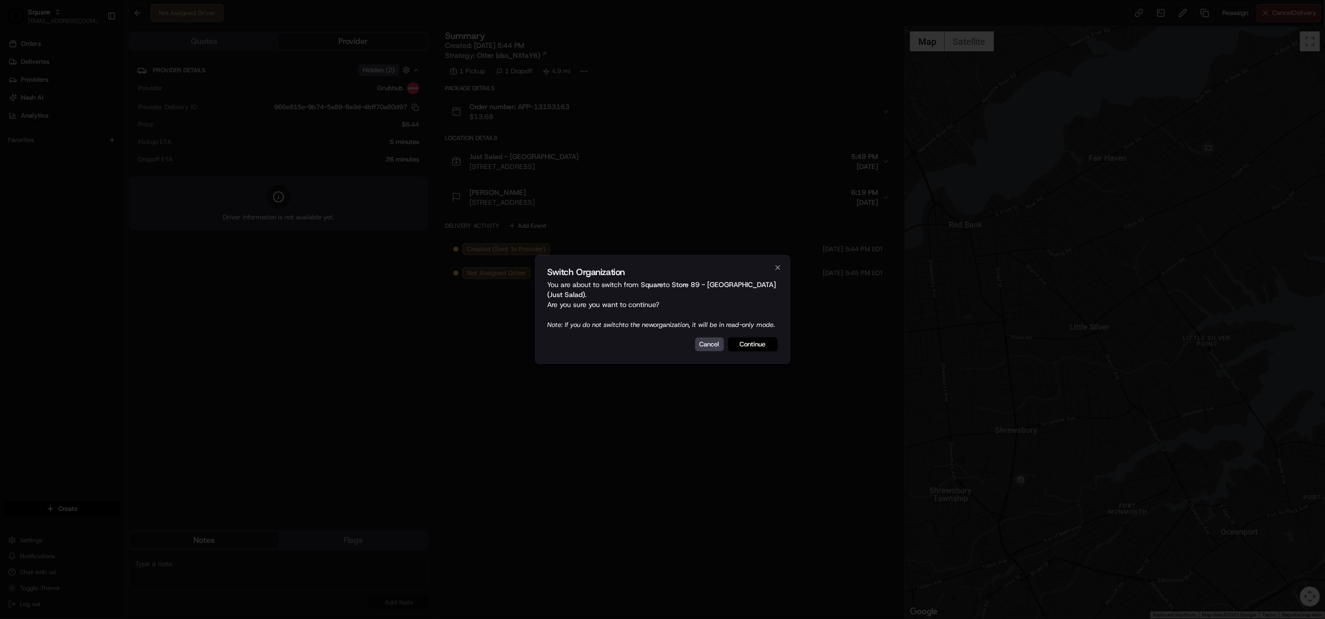
click at [751, 351] on button "Continue" at bounding box center [753, 344] width 50 height 14
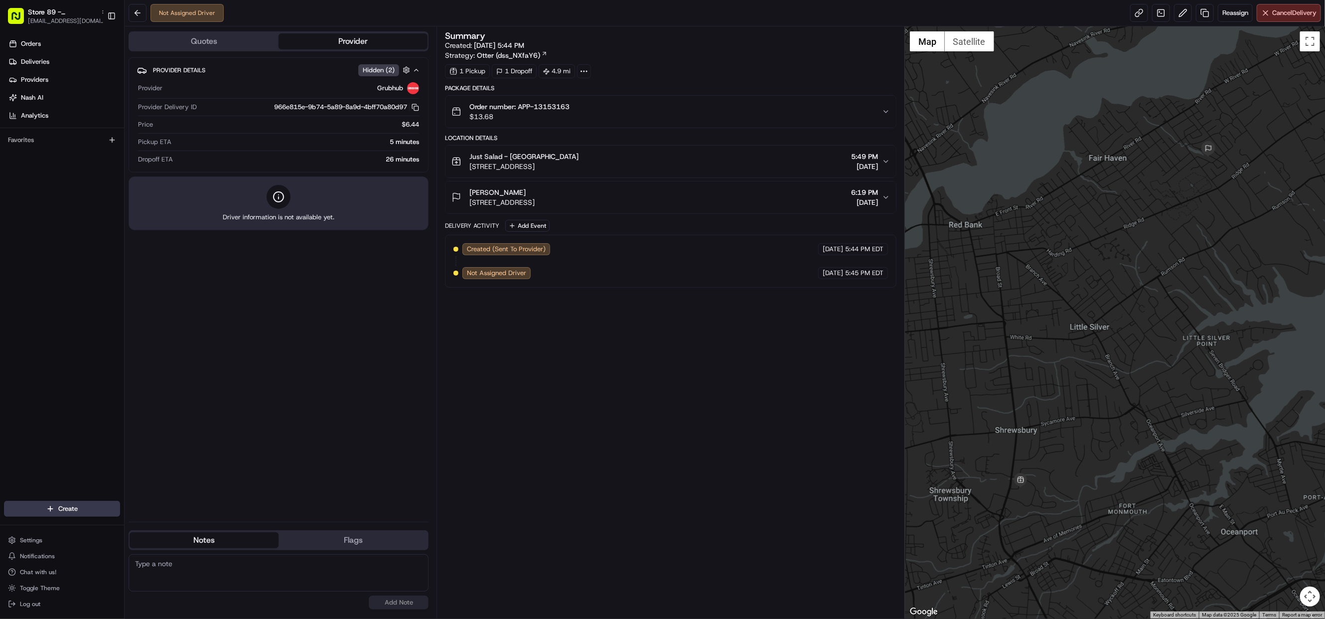
click at [200, 39] on button "Quotes" at bounding box center [204, 41] width 149 height 16
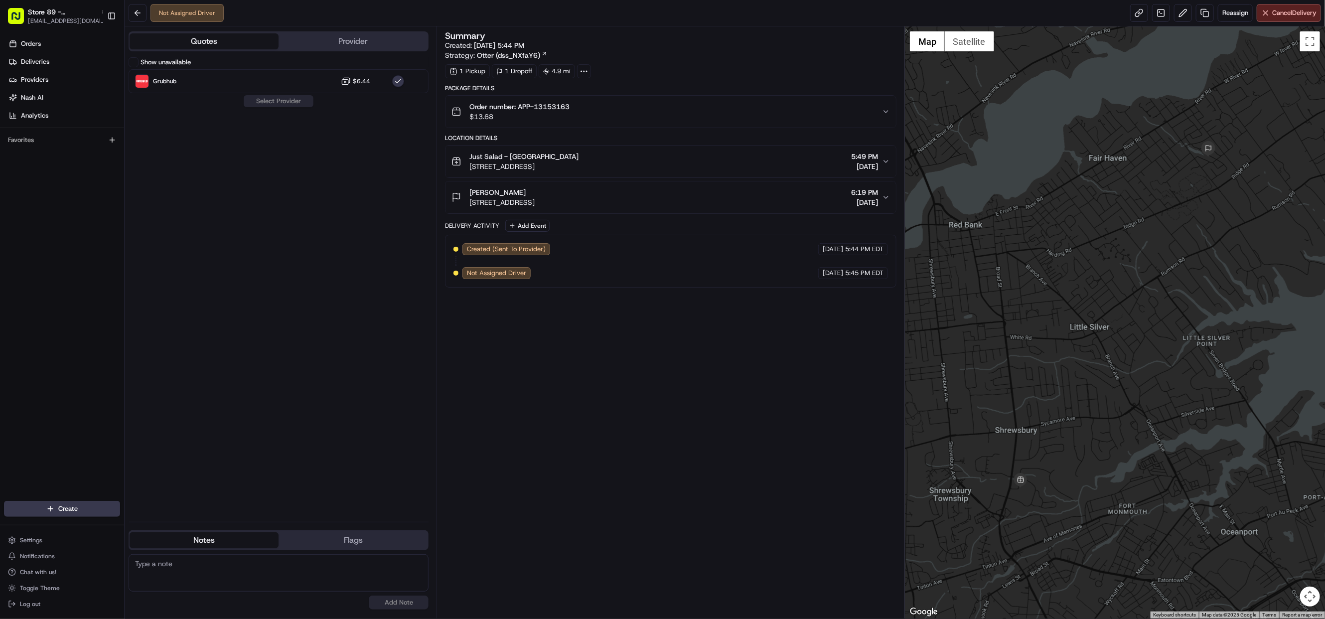
click at [132, 62] on button "Show unavailable" at bounding box center [134, 62] width 10 height 10
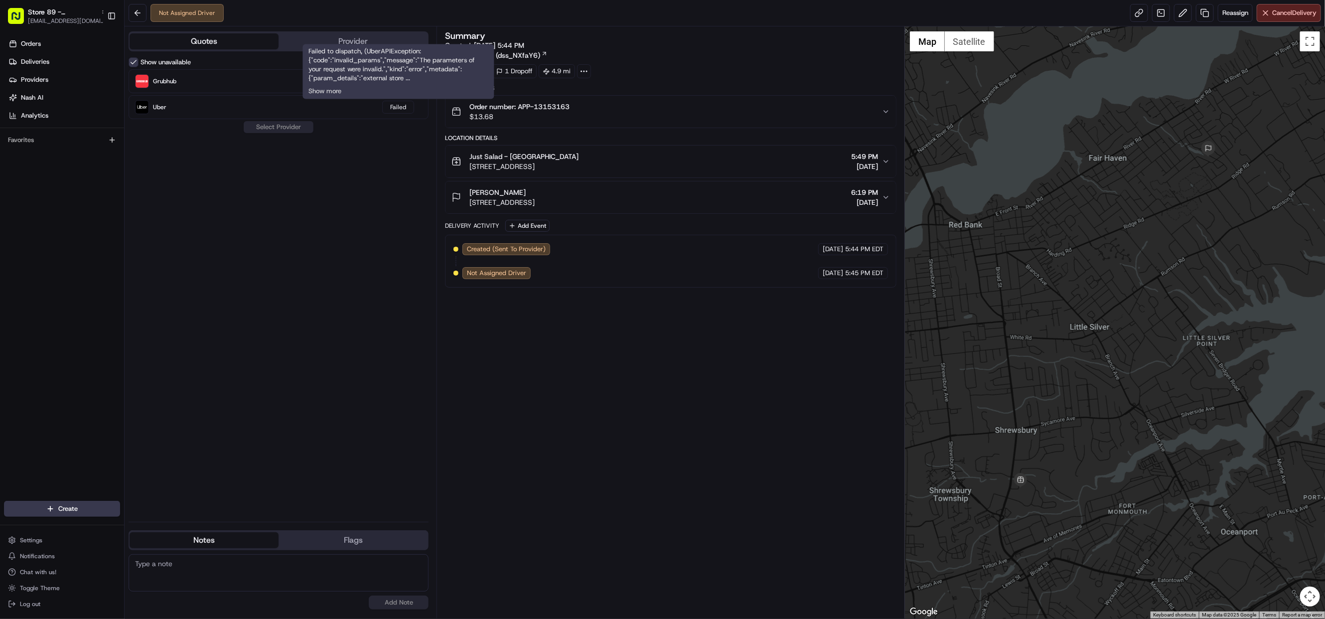
click at [380, 138] on div "Show unavailable Grubhub $6.44 Uber Failed Select Provider" at bounding box center [279, 285] width 300 height 456
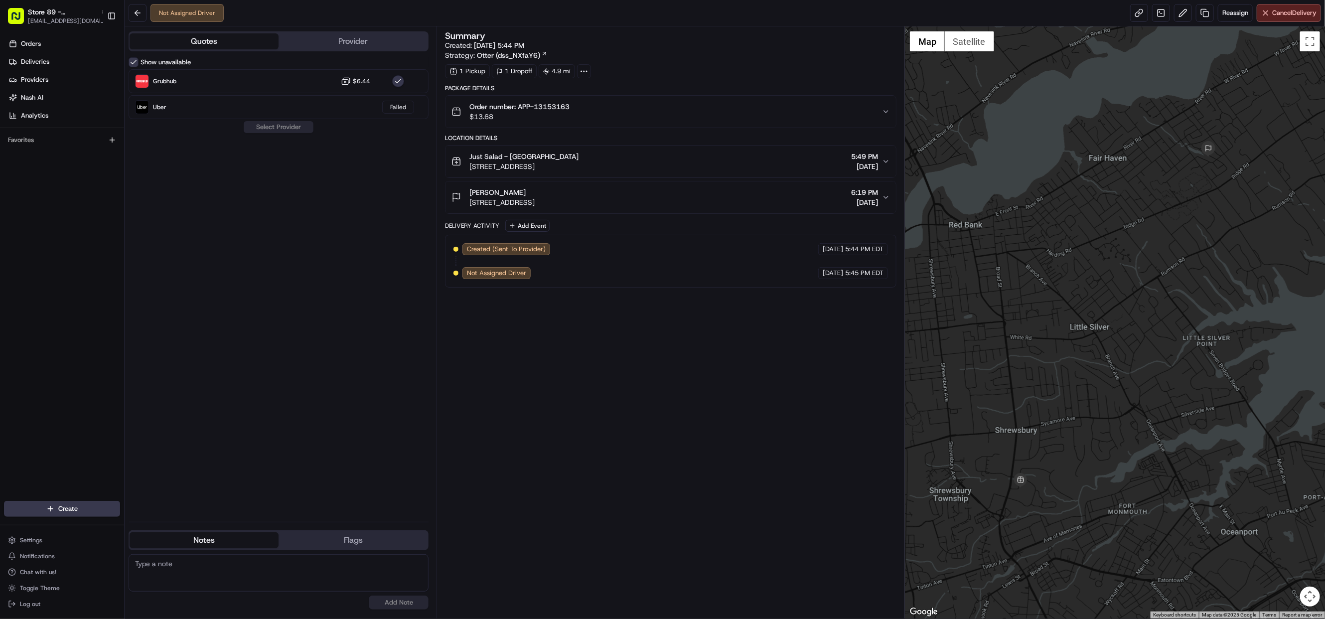
click at [323, 41] on button "Provider" at bounding box center [353, 41] width 149 height 16
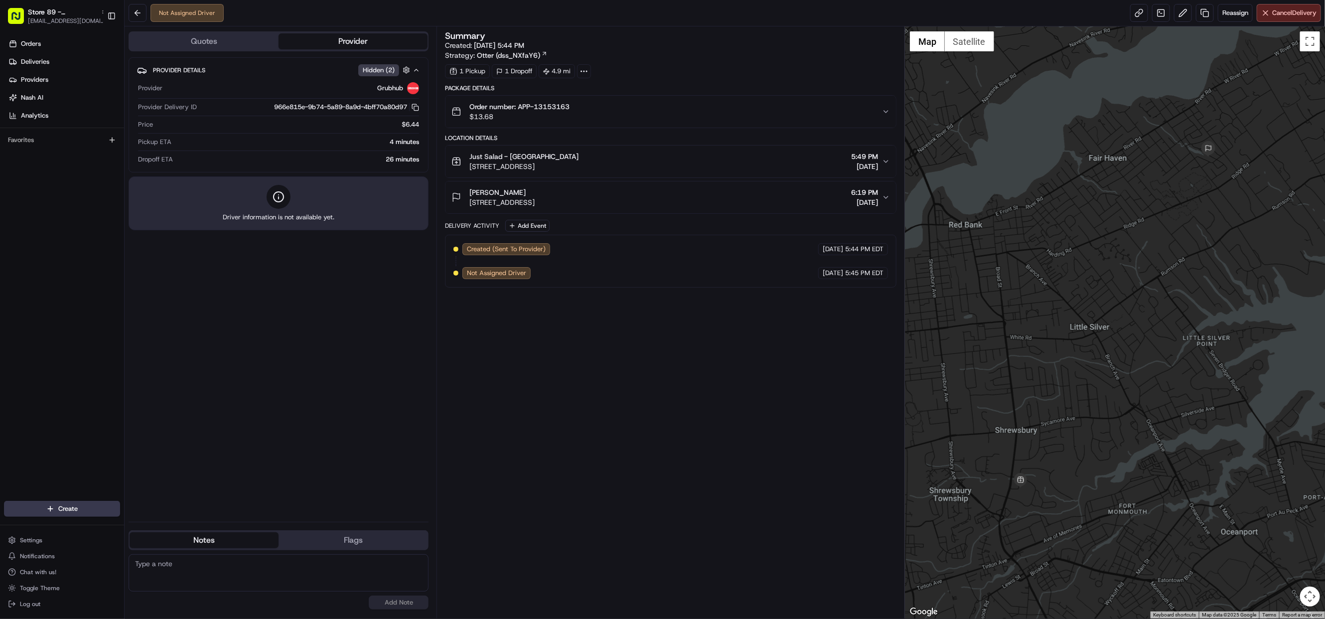
click at [887, 162] on icon "button" at bounding box center [886, 161] width 8 height 8
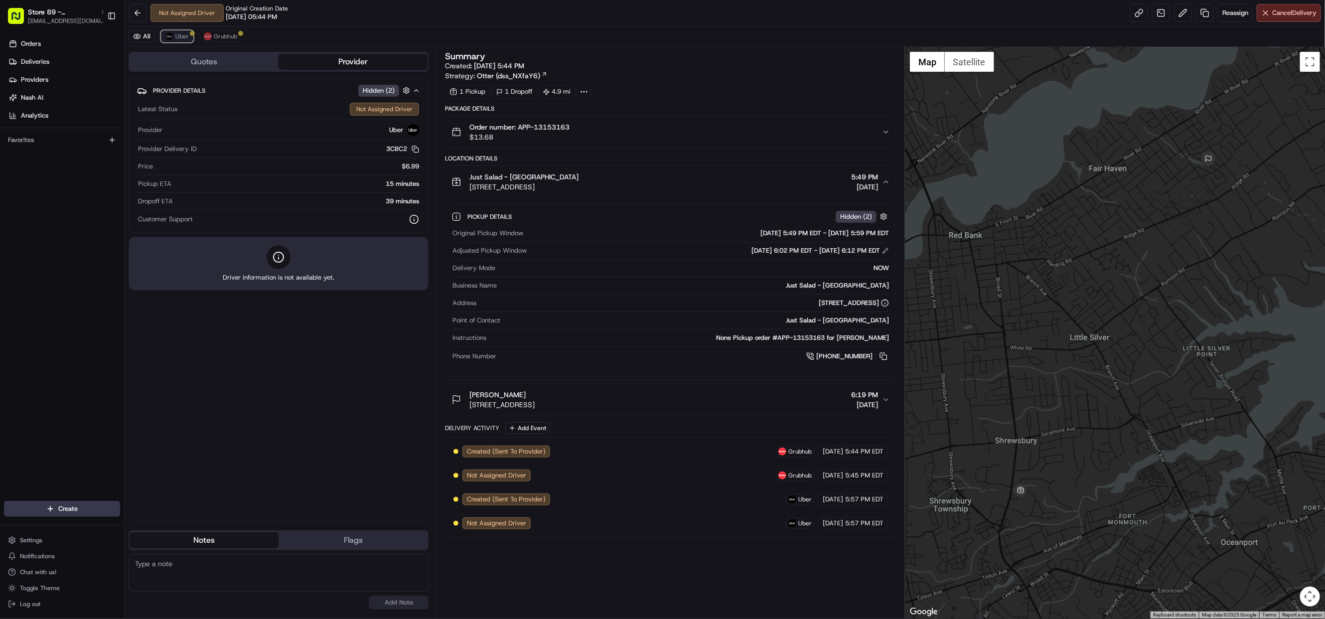
click at [176, 33] on span "Uber" at bounding box center [181, 36] width 13 height 8
click at [220, 37] on span "Grubhub" at bounding box center [225, 36] width 23 height 8
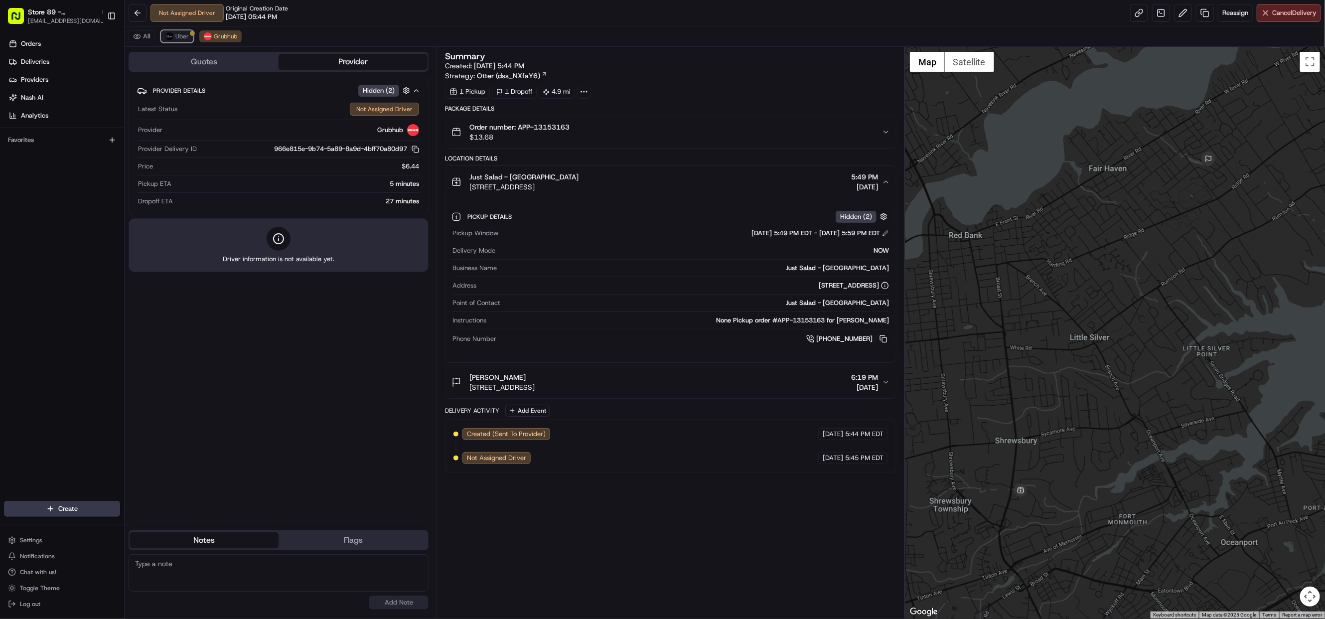
click at [178, 35] on span "Uber" at bounding box center [181, 36] width 13 height 8
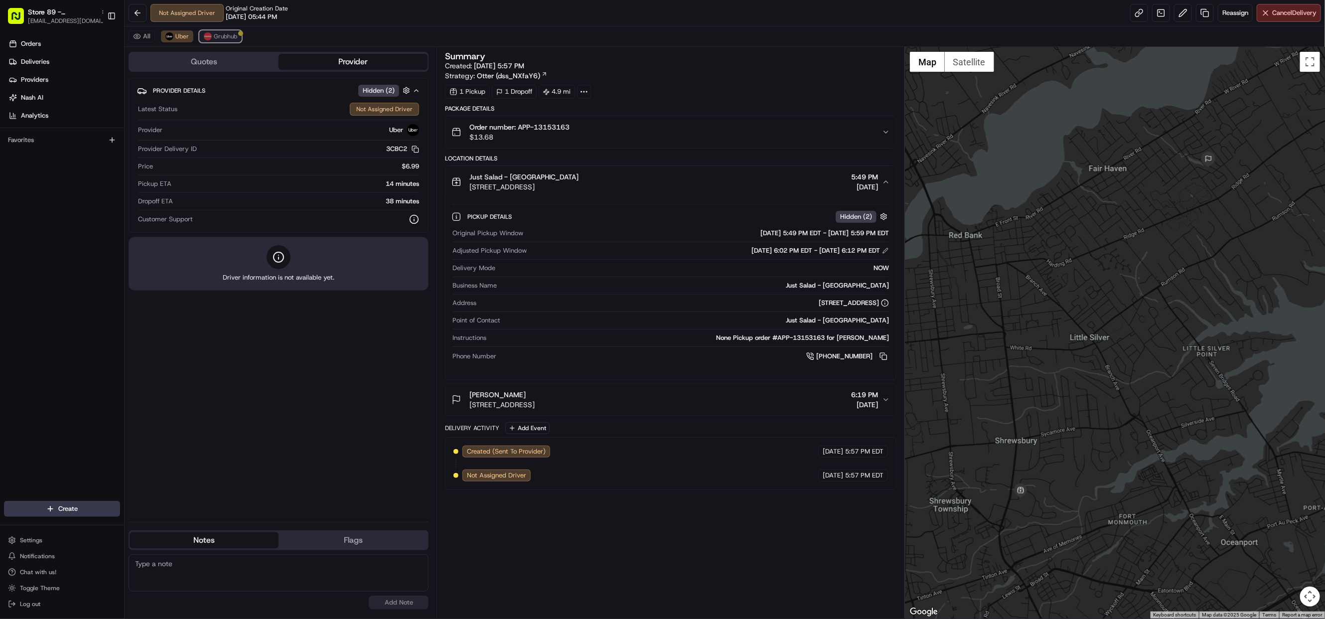
click at [218, 38] on span "Grubhub" at bounding box center [225, 36] width 23 height 8
